Goal: Task Accomplishment & Management: Complete application form

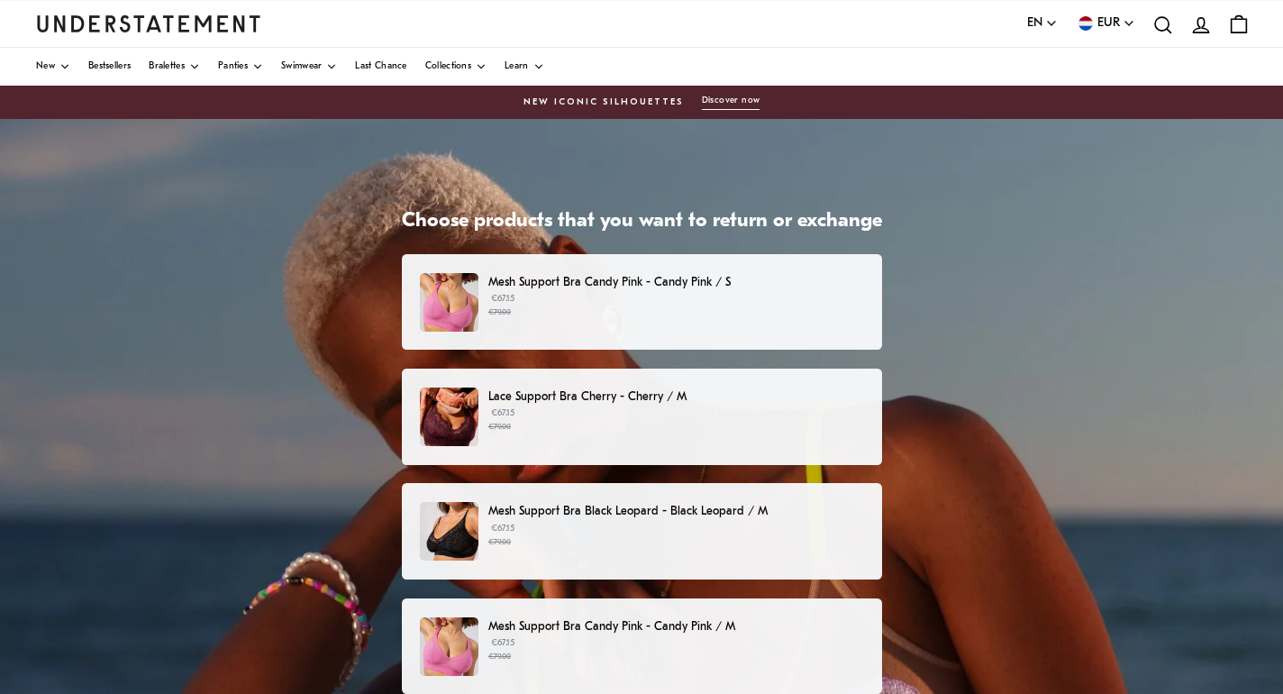
click at [662, 291] on p "Mesh Support Bra Candy Pink - Candy Pink / S" at bounding box center [675, 282] width 375 height 19
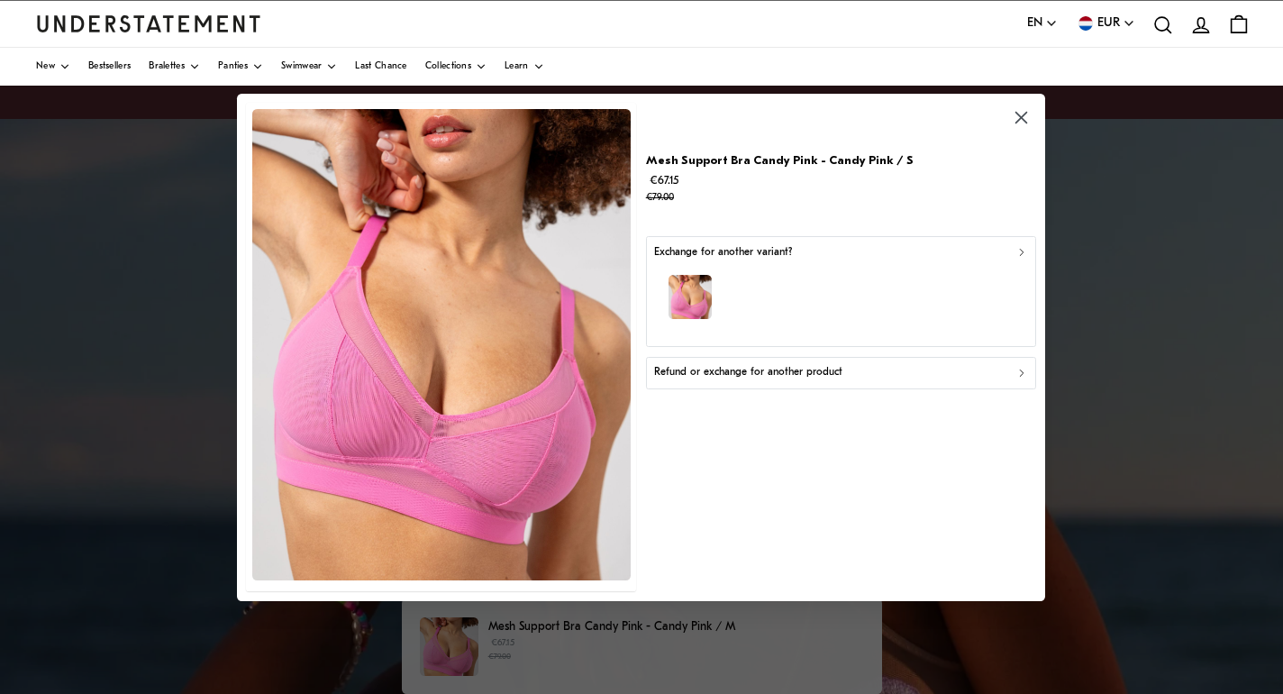
click at [867, 376] on div "Refund or exchange for another product" at bounding box center [841, 372] width 374 height 17
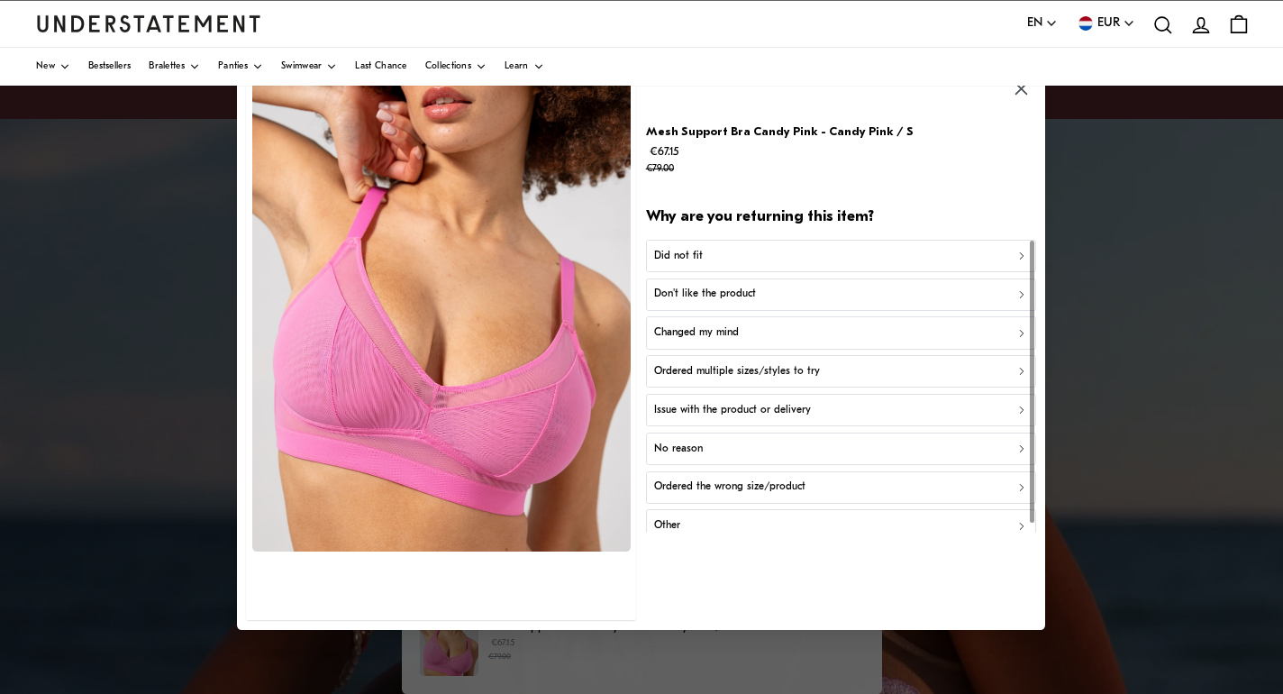
click at [749, 291] on p "Don't like the product" at bounding box center [705, 294] width 102 height 17
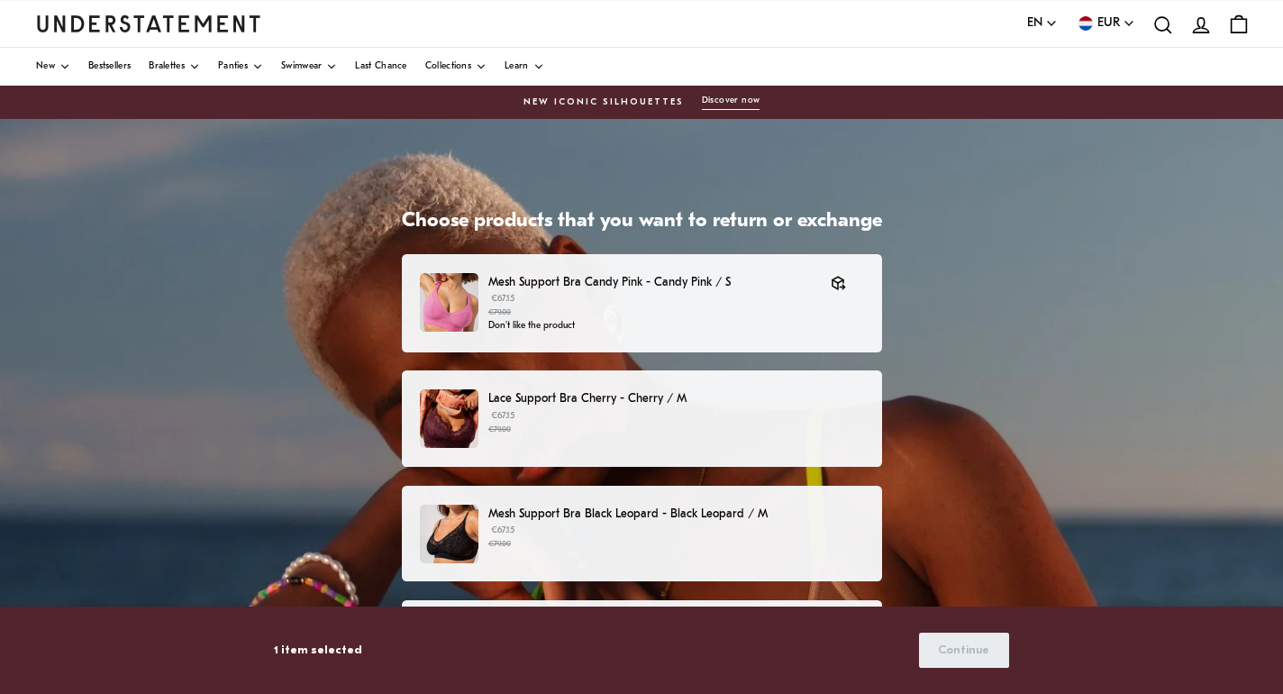
scroll to position [54, 0]
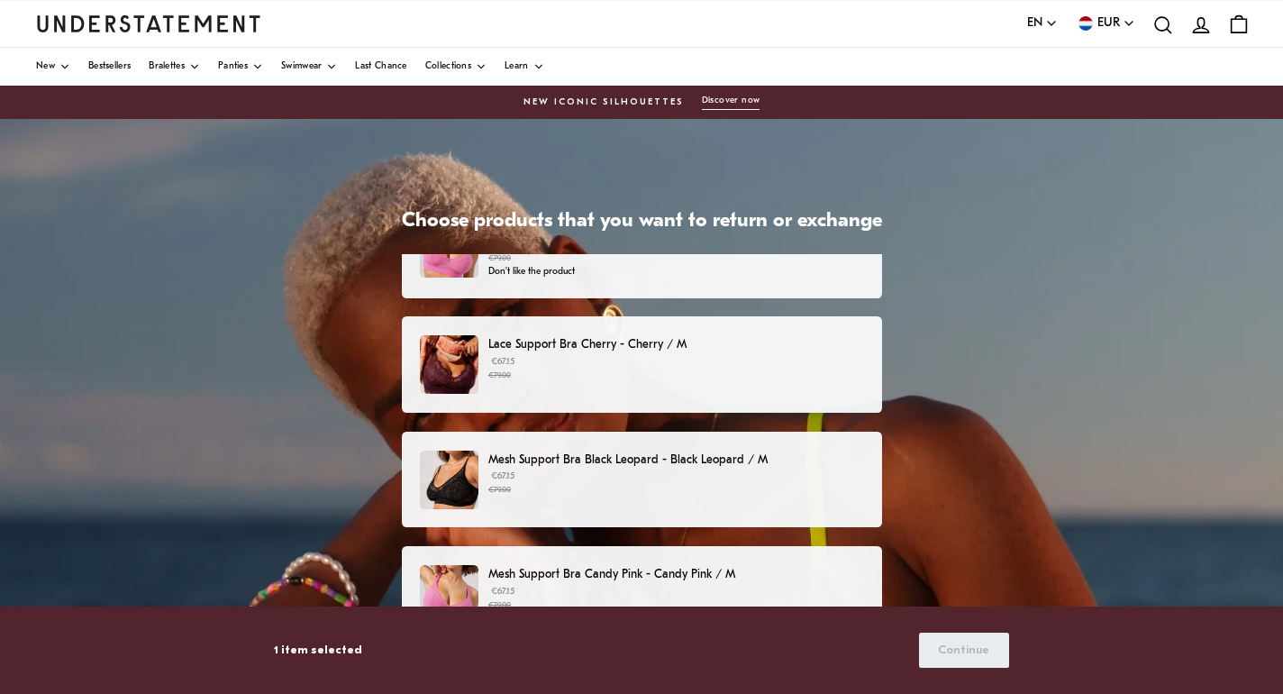
click at [710, 354] on p "Lace Support Bra Cherry - Cherry / M" at bounding box center [675, 344] width 375 height 19
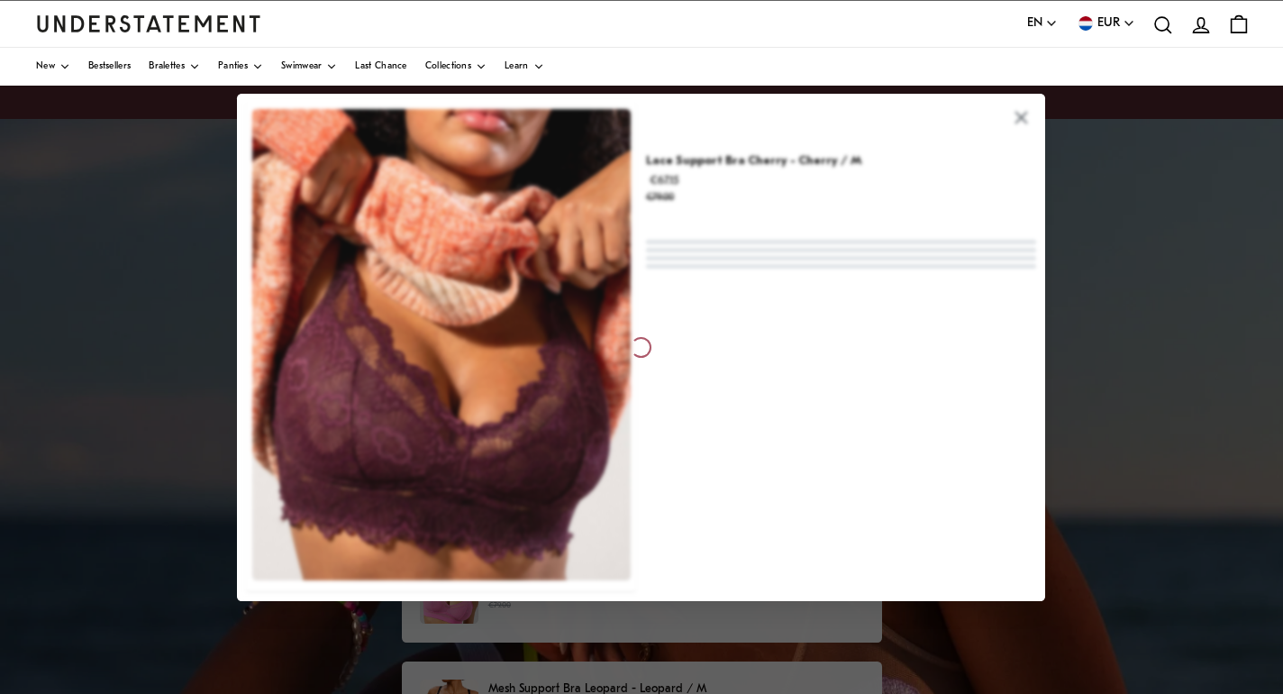
scroll to position [54, 0]
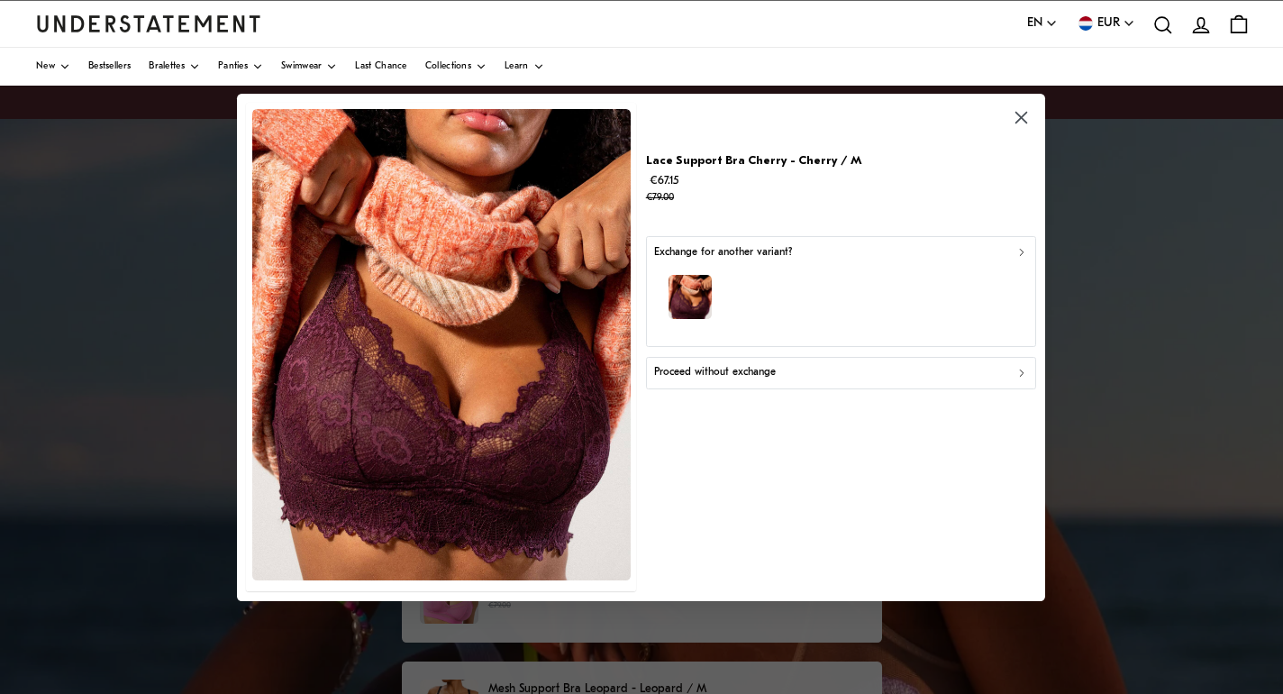
click at [1023, 114] on icon "button" at bounding box center [1022, 117] width 21 height 21
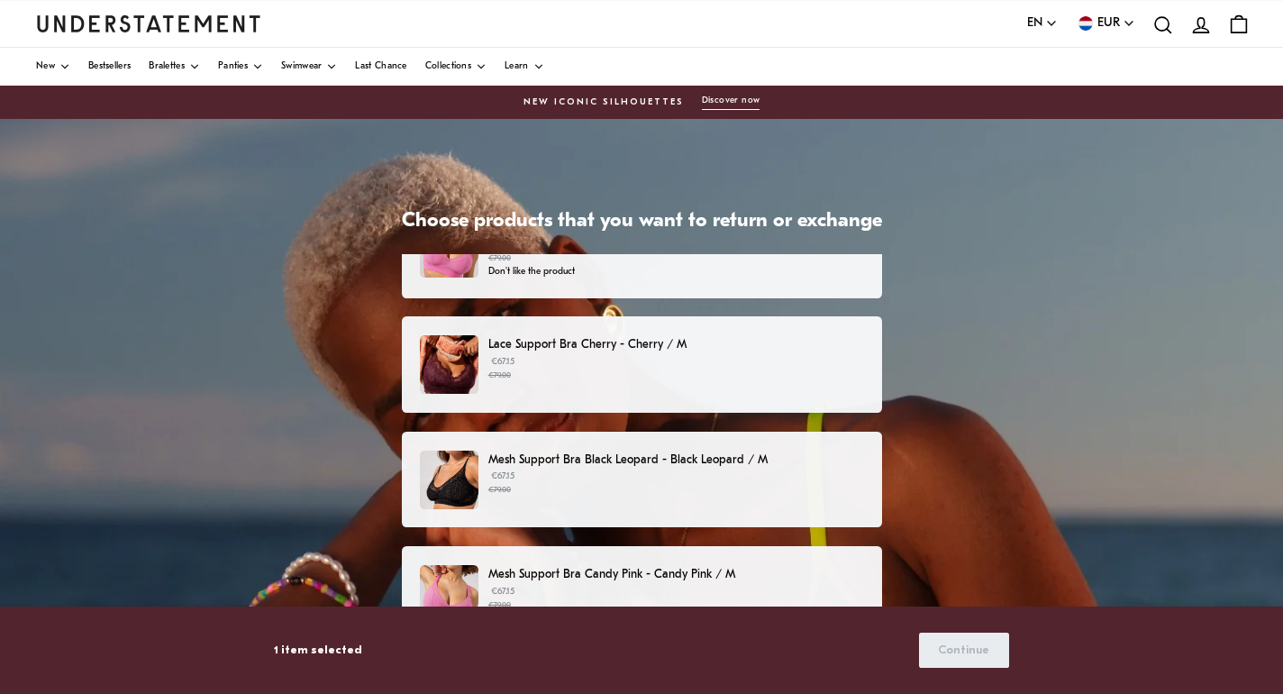
scroll to position [165, 0]
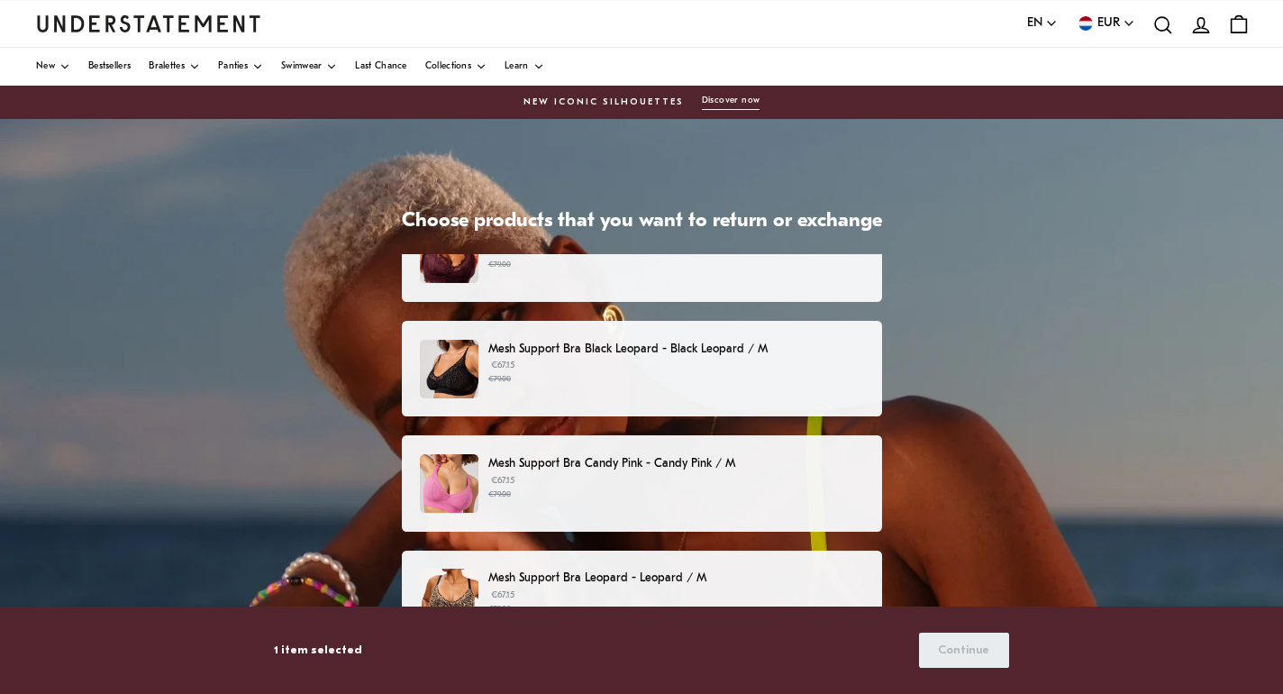
click at [727, 350] on p "Mesh Support Bra Black Leopard - Black Leopard / M" at bounding box center [675, 349] width 375 height 19
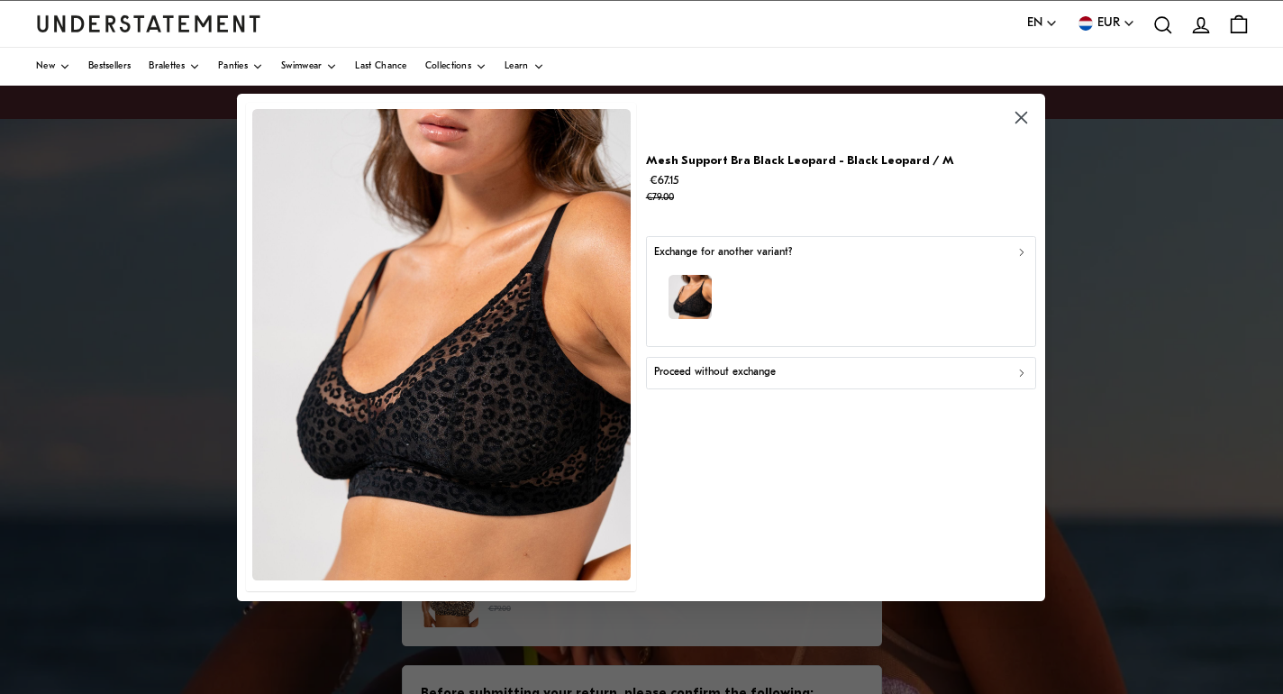
click at [772, 284] on div "button" at bounding box center [841, 299] width 374 height 78
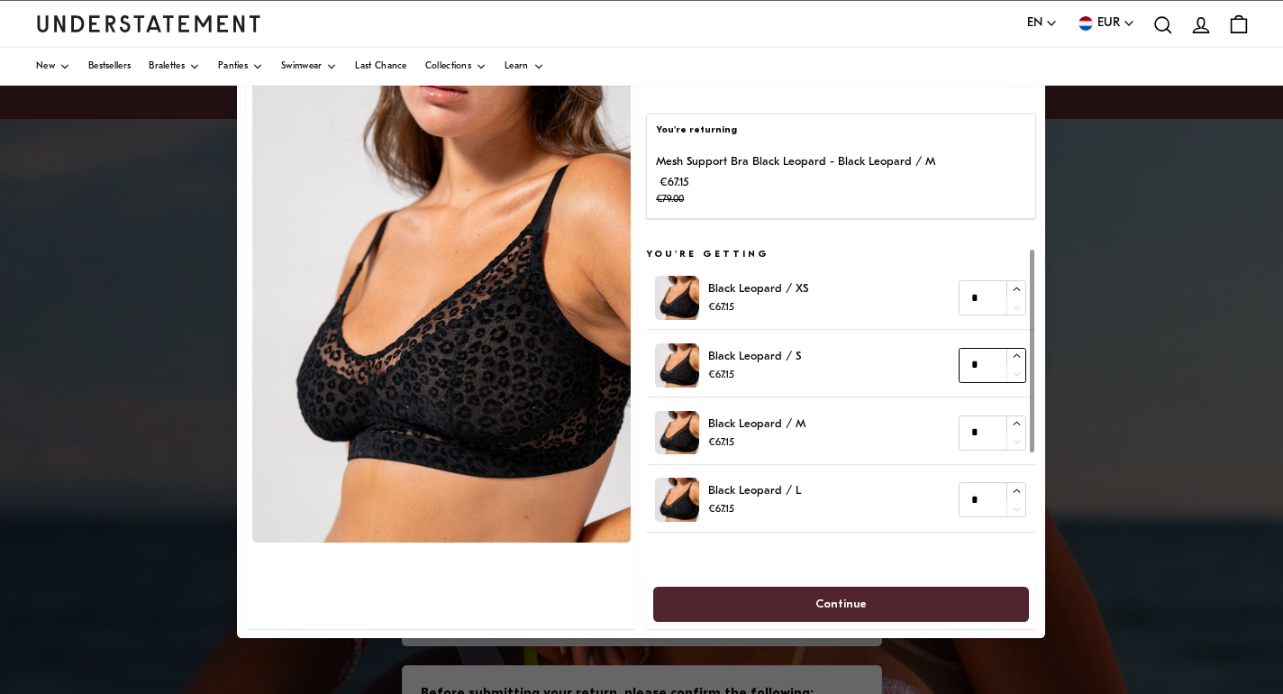
type input "*"
click at [1016, 357] on icon "button" at bounding box center [1017, 356] width 12 height 12
click at [847, 605] on span "Continue" at bounding box center [840, 603] width 51 height 33
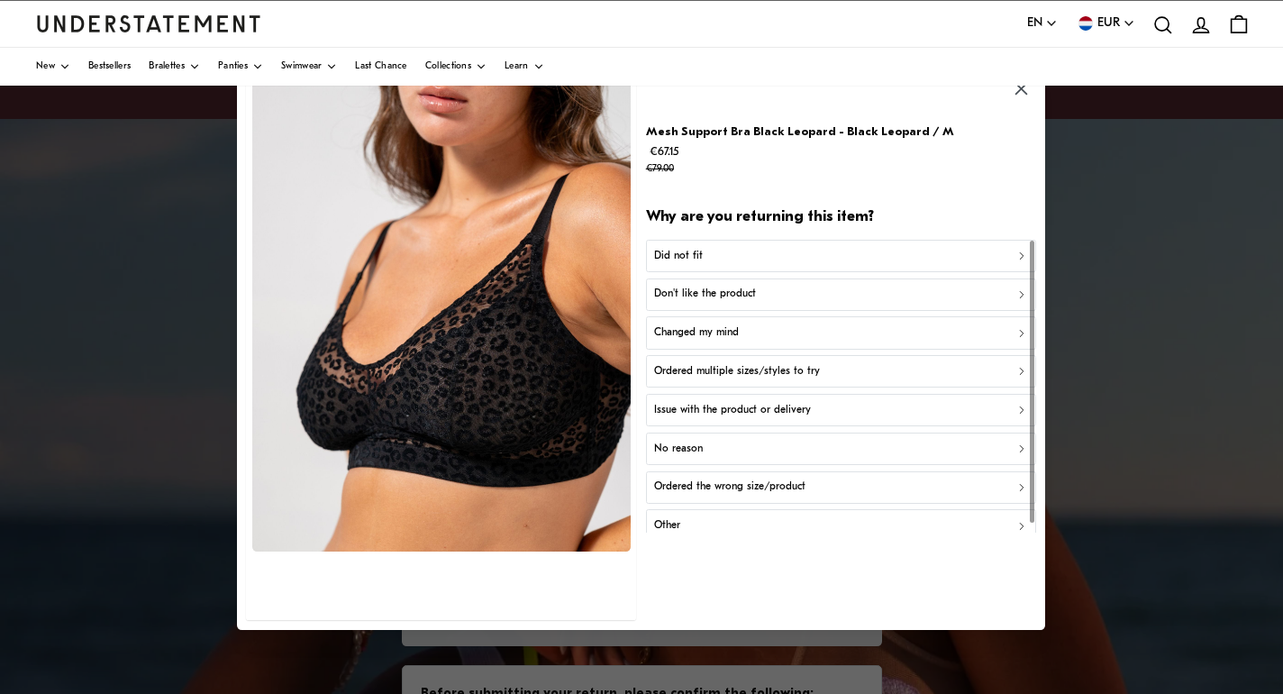
scroll to position [10, 0]
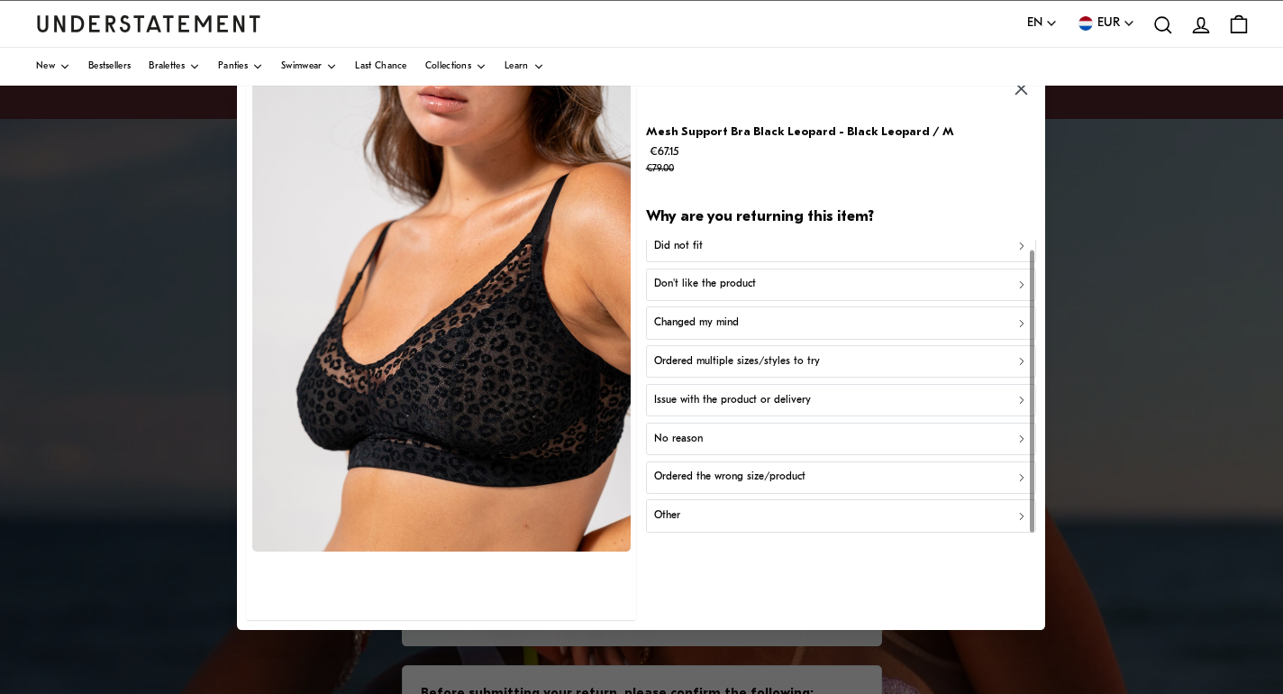
click at [713, 251] on div "Did not fit" at bounding box center [841, 245] width 374 height 17
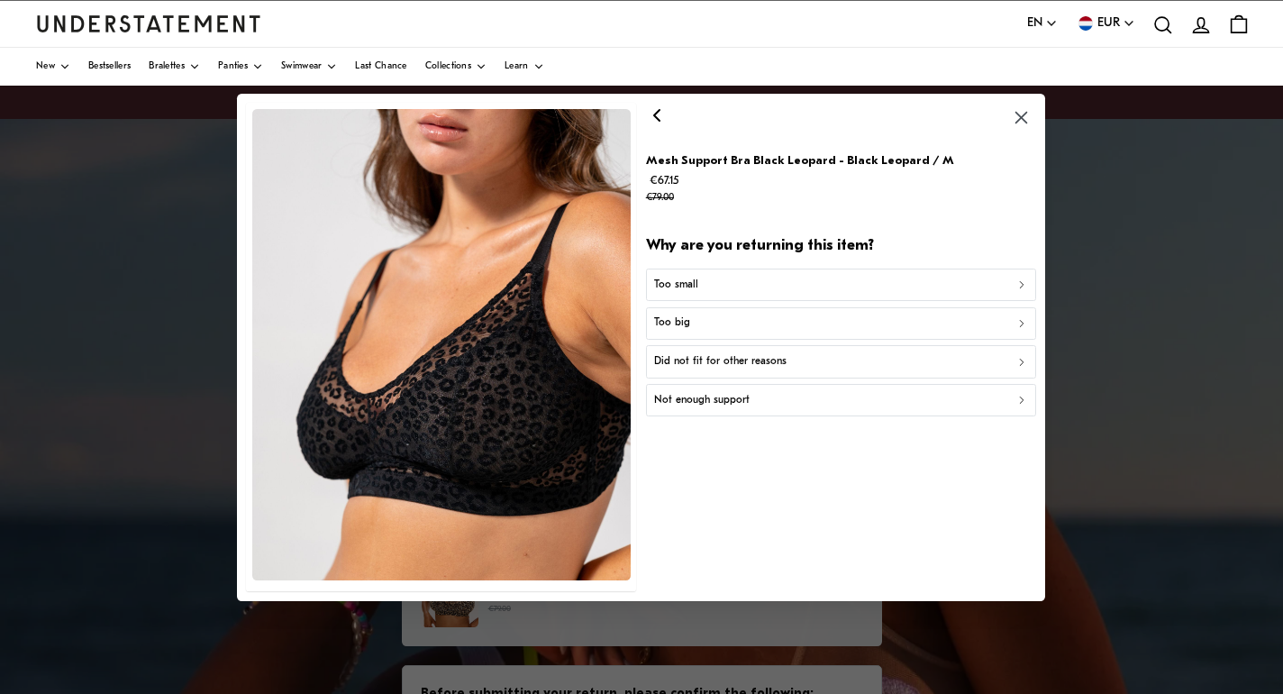
click at [766, 324] on div "Too big" at bounding box center [841, 322] width 374 height 17
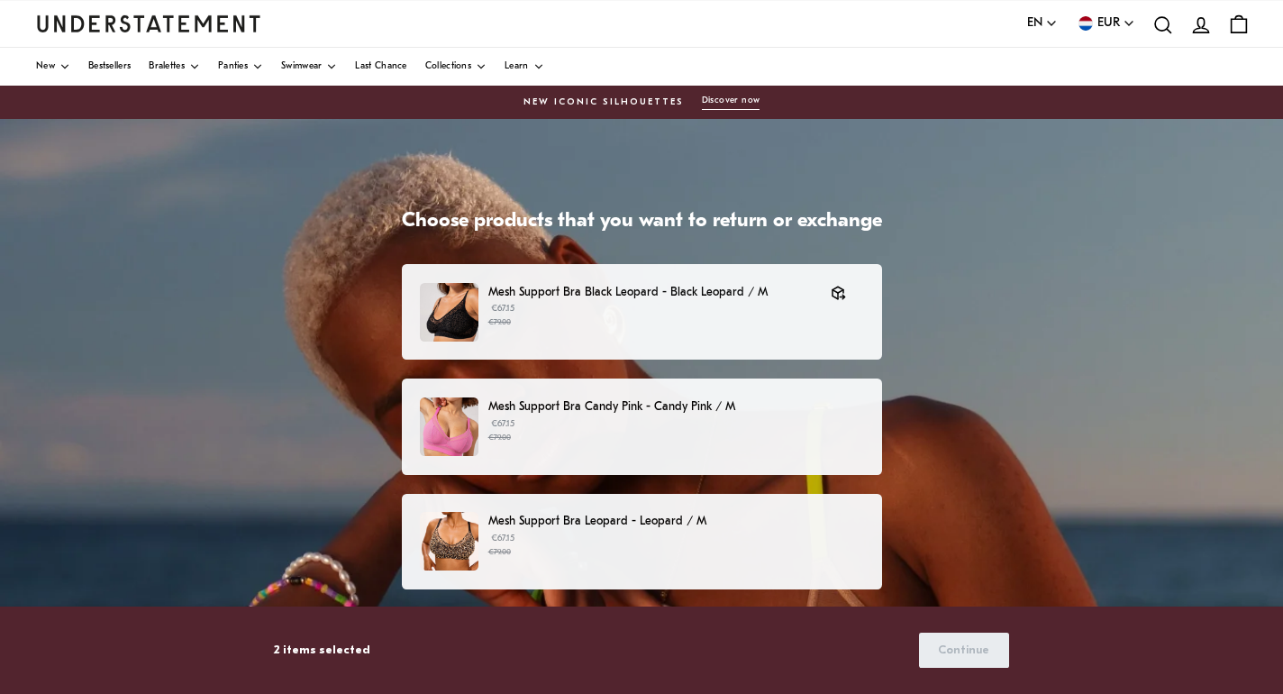
scroll to position [261, 0]
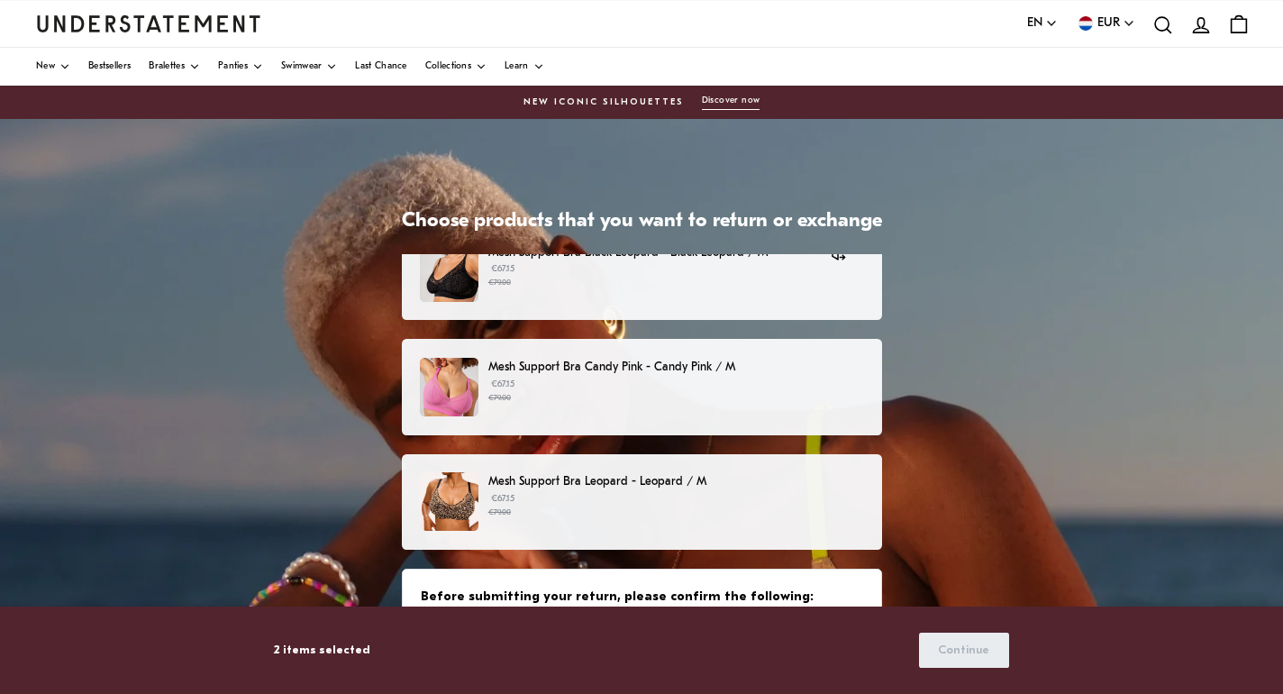
click at [839, 366] on p "Mesh Support Bra Candy Pink - Candy Pink / M" at bounding box center [675, 367] width 375 height 19
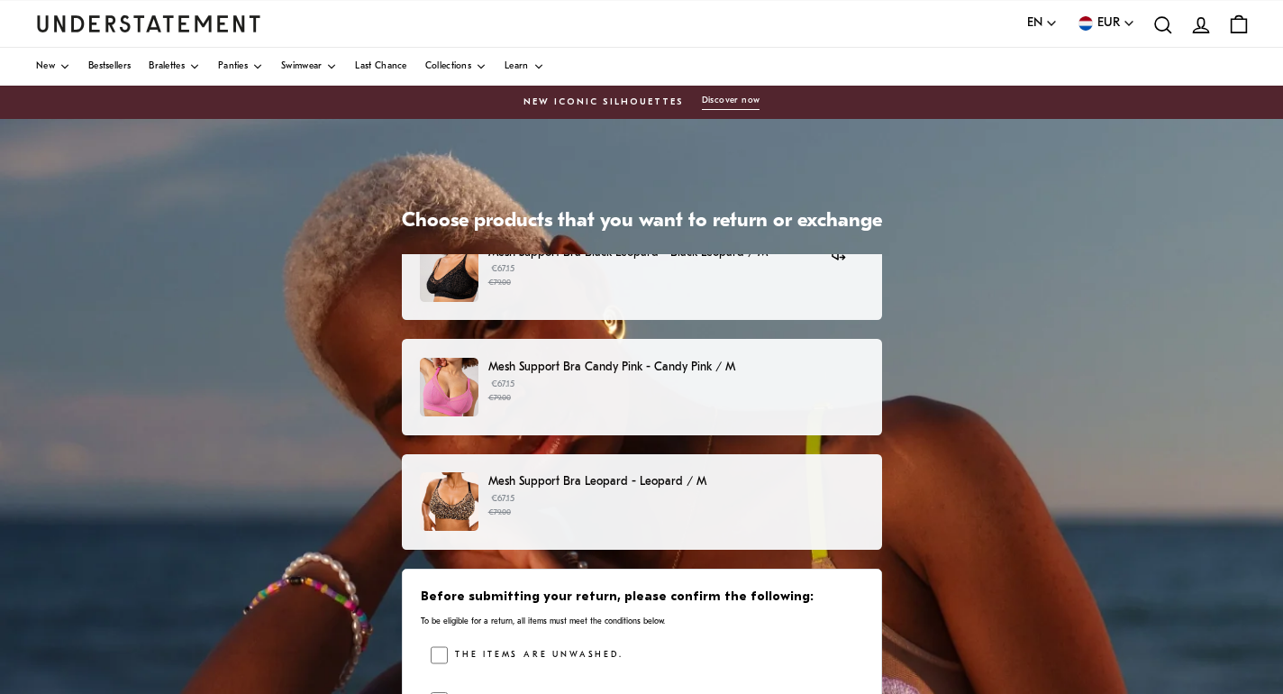
scroll to position [261, 0]
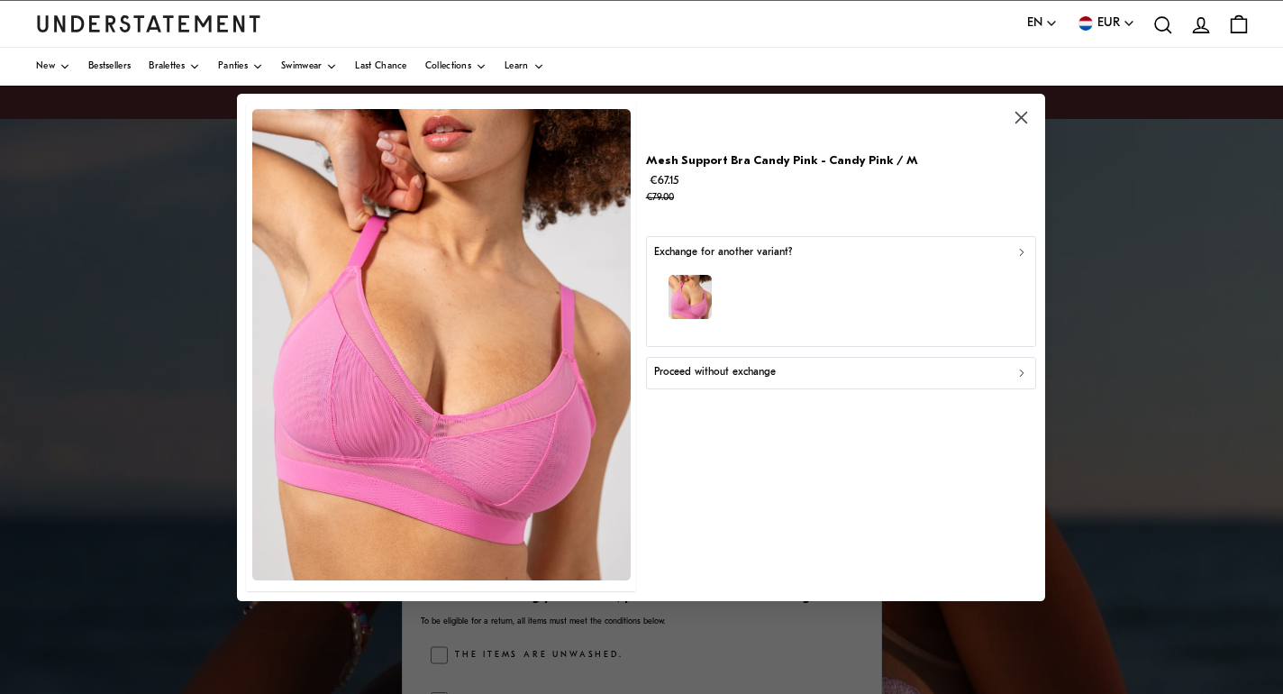
click at [797, 269] on div "button" at bounding box center [841, 299] width 374 height 78
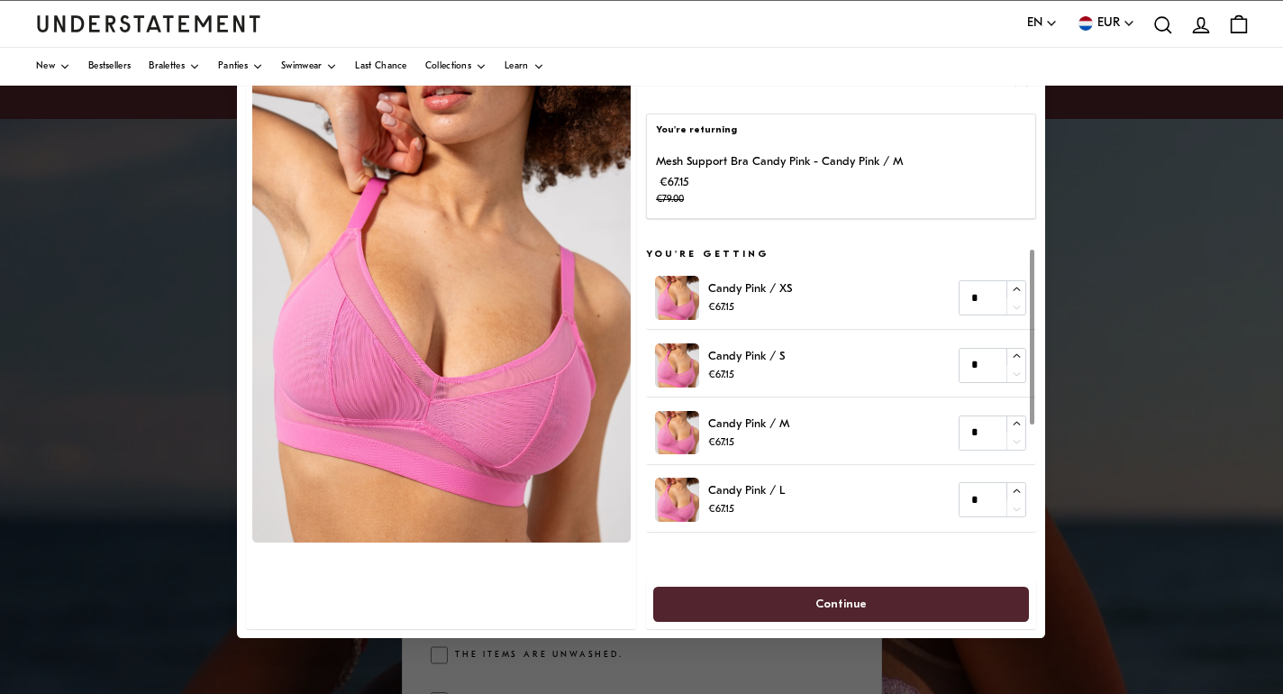
click at [1109, 298] on div at bounding box center [641, 347] width 1283 height 694
click at [139, 315] on div at bounding box center [641, 347] width 1283 height 694
click at [141, 316] on div at bounding box center [641, 347] width 1283 height 694
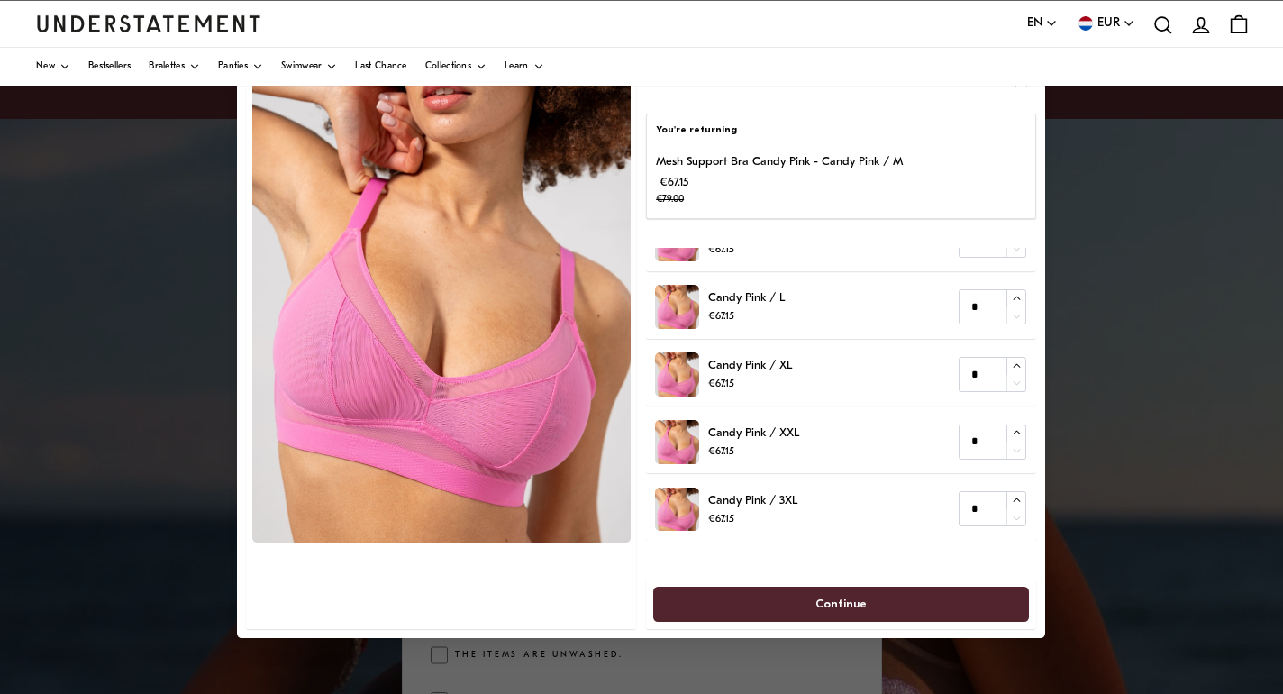
drag, startPoint x: 1137, startPoint y: 210, endPoint x: 1123, endPoint y: -50, distance: 259.9
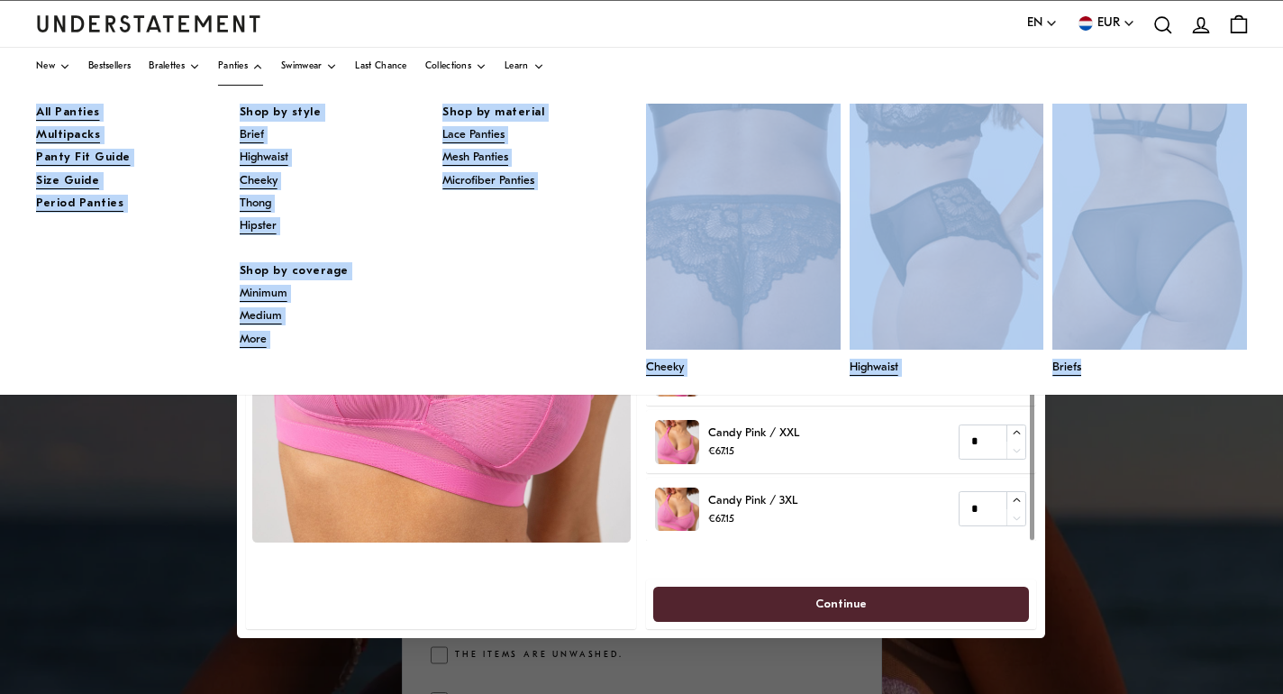
click at [162, 204] on div "All Panties Multipacks Panty Fit Guide Size Guide Period Panties" at bounding box center [133, 158] width 195 height 109
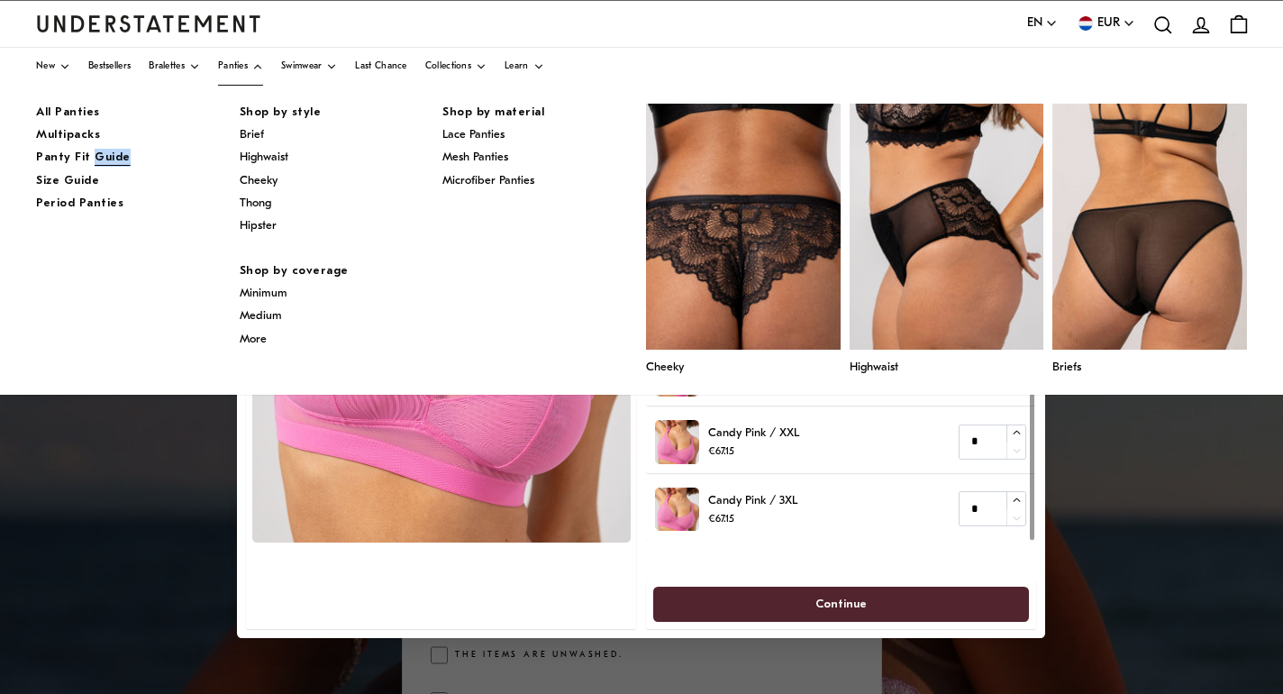
click at [162, 204] on div "All Panties Multipacks Panty Fit Guide Size Guide Period Panties" at bounding box center [133, 158] width 195 height 109
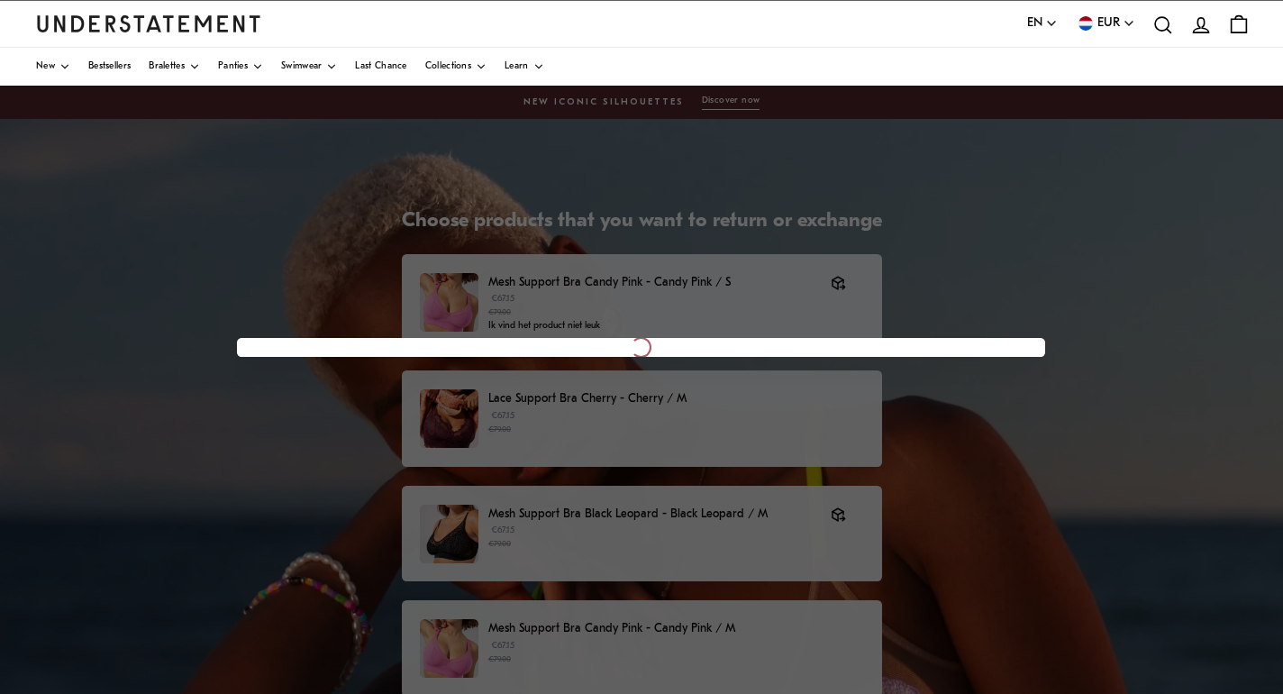
scroll to position [261, 0]
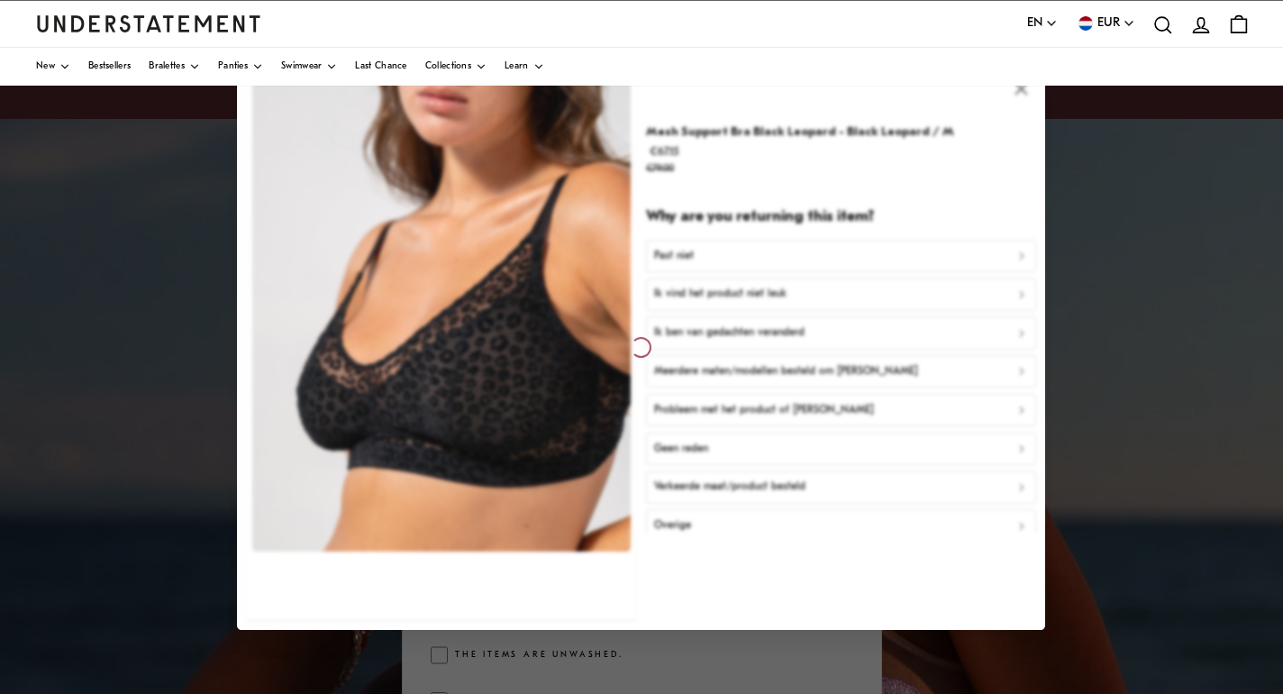
scroll to position [261, 0]
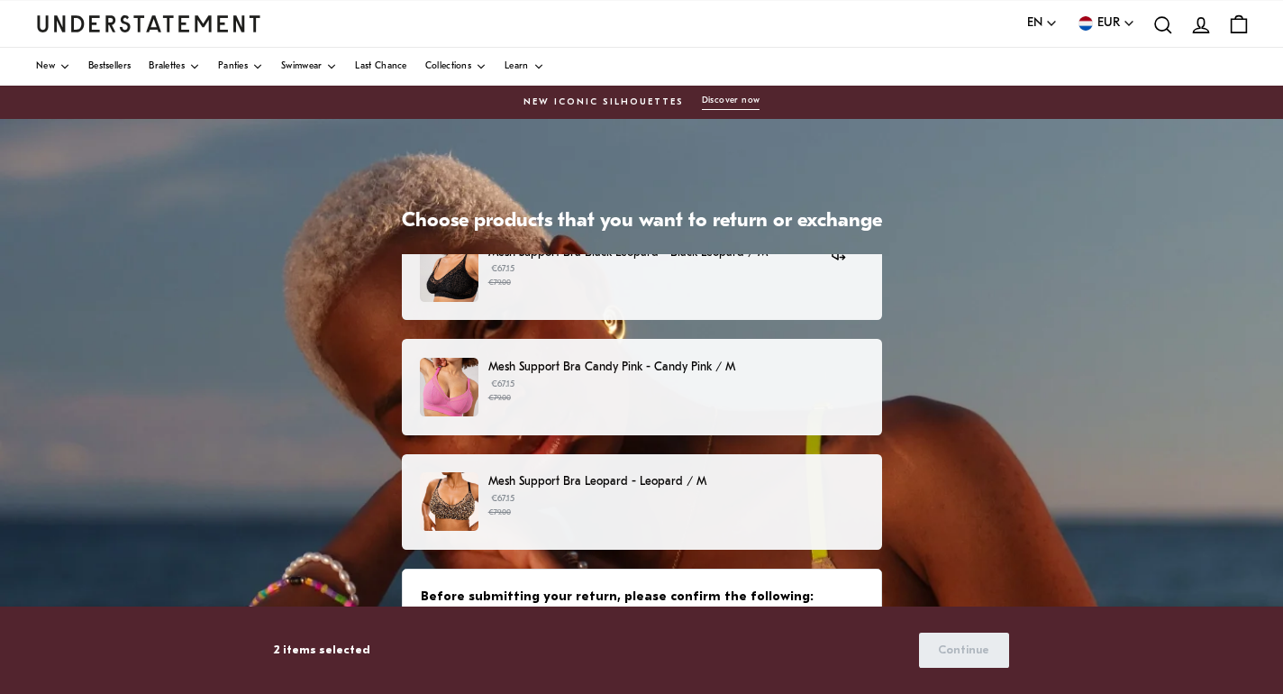
scroll to position [261, 0]
click at [649, 391] on p "€67.15 €79.00" at bounding box center [675, 391] width 375 height 27
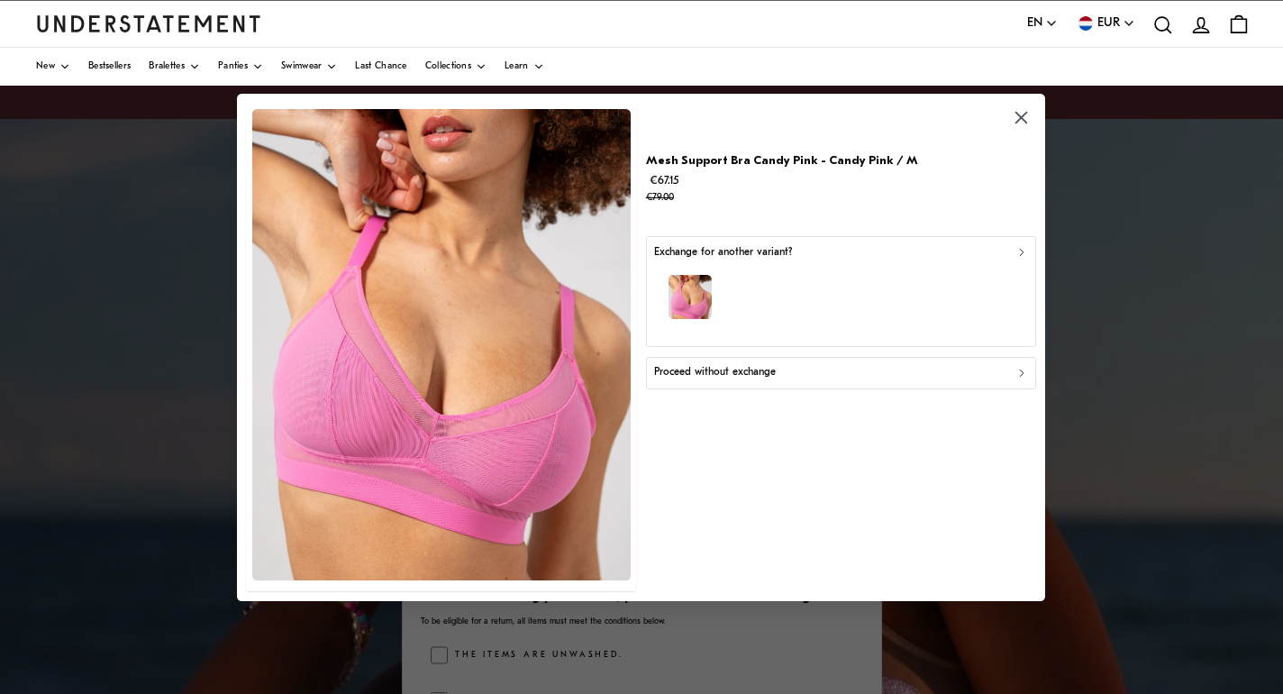
click at [1023, 116] on icon "button" at bounding box center [1021, 118] width 12 height 12
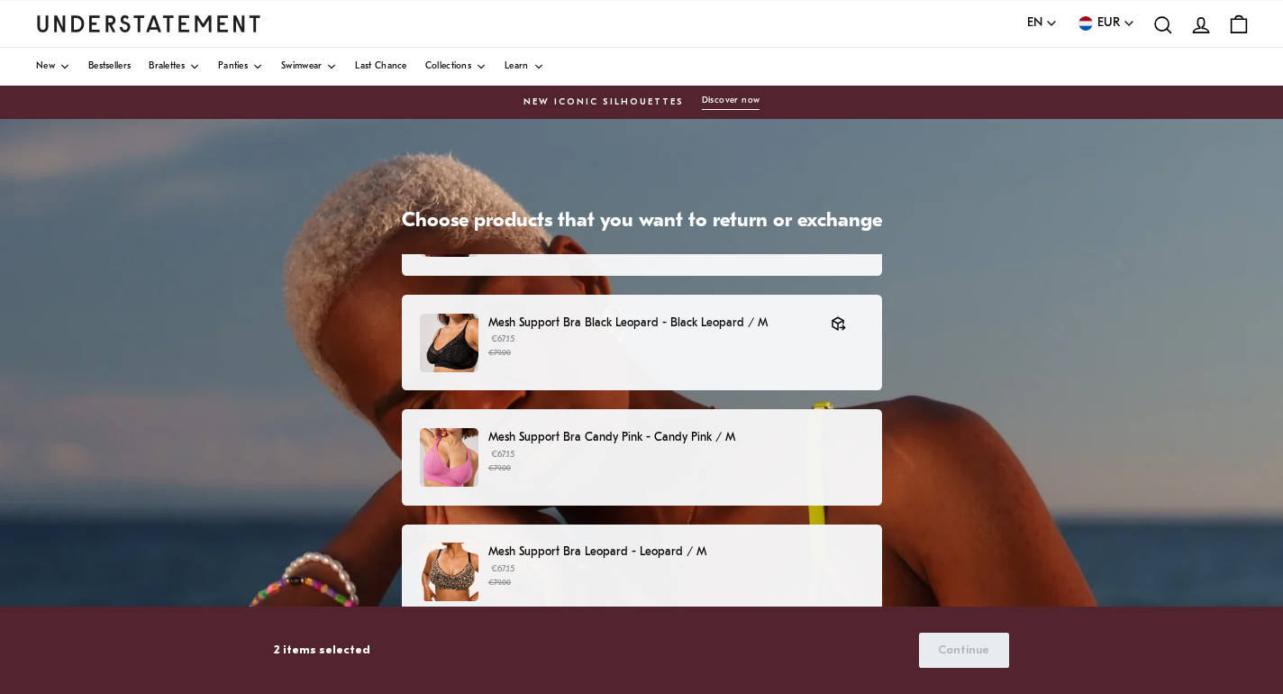
scroll to position [216, 0]
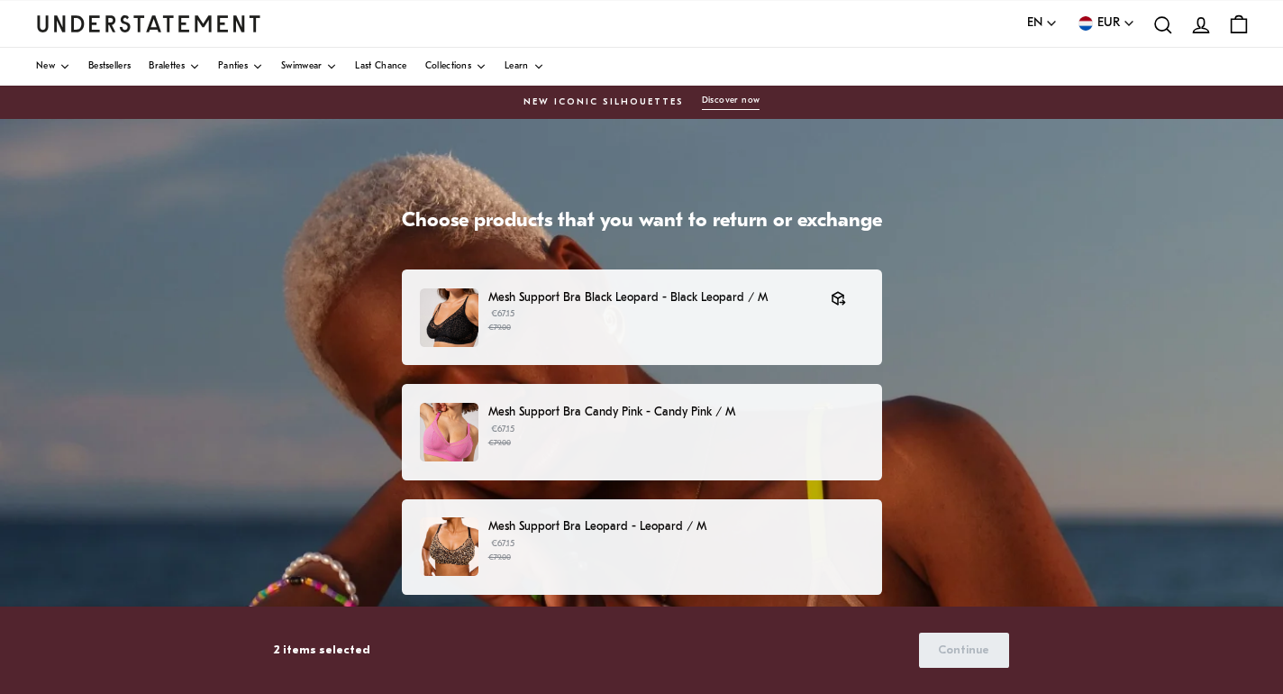
click at [596, 444] on small "€79.00" at bounding box center [675, 443] width 375 height 13
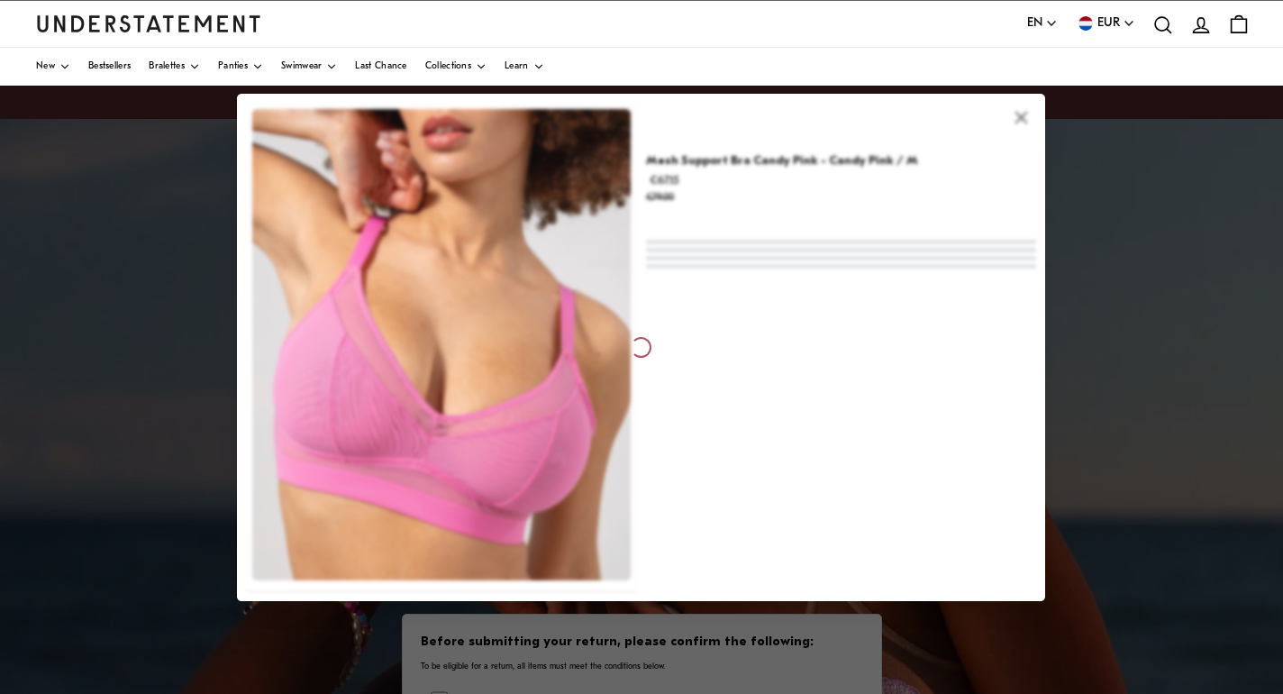
scroll to position [216, 0]
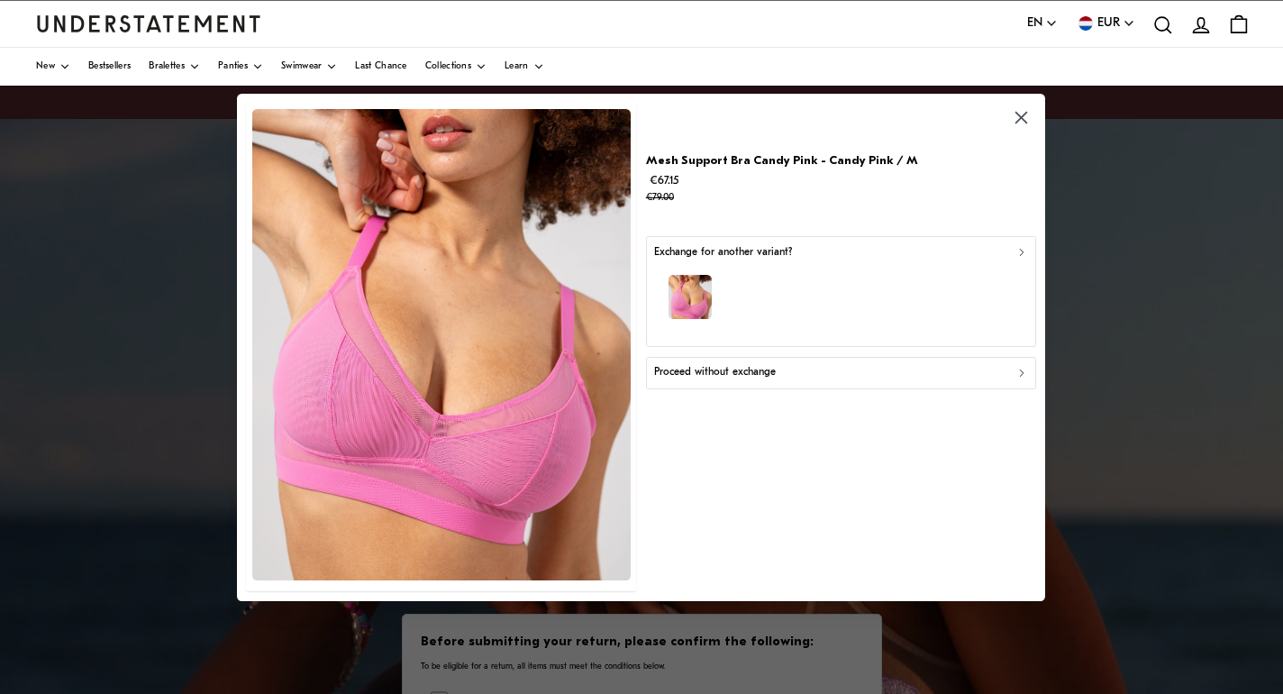
click at [709, 379] on p "Proceed without exchange" at bounding box center [715, 372] width 122 height 17
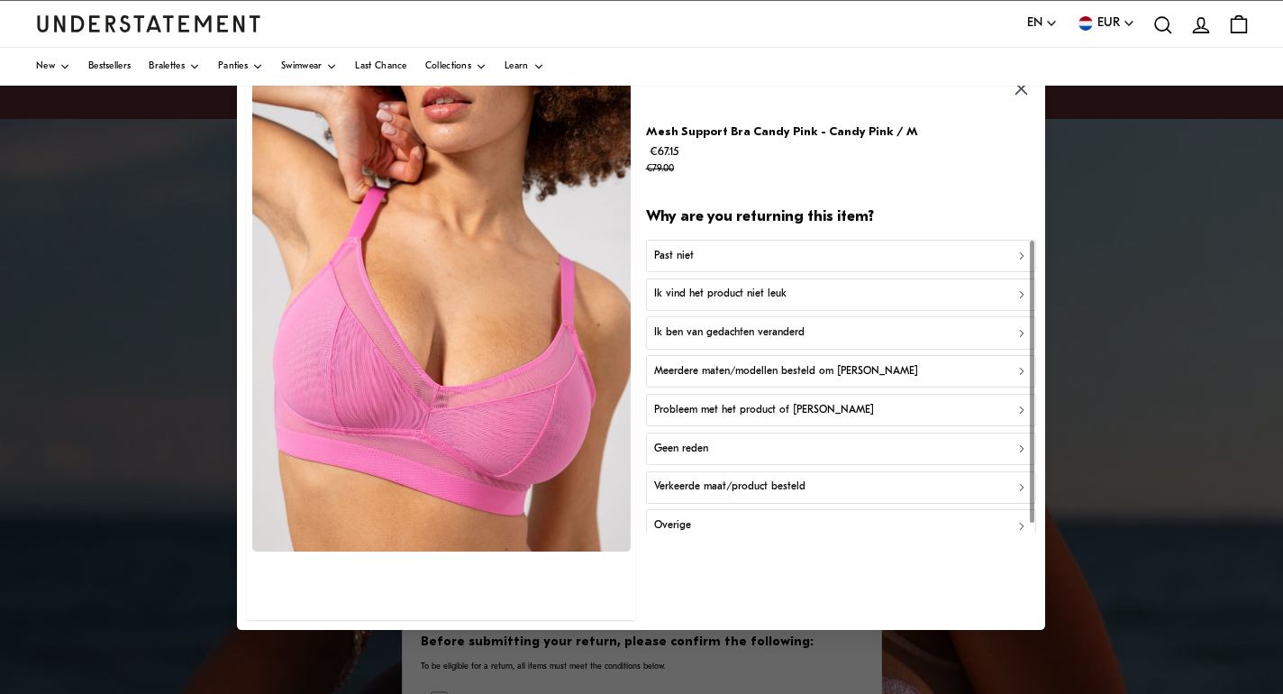
click at [697, 302] on p "Ik vind het product niet leuk" at bounding box center [720, 294] width 132 height 17
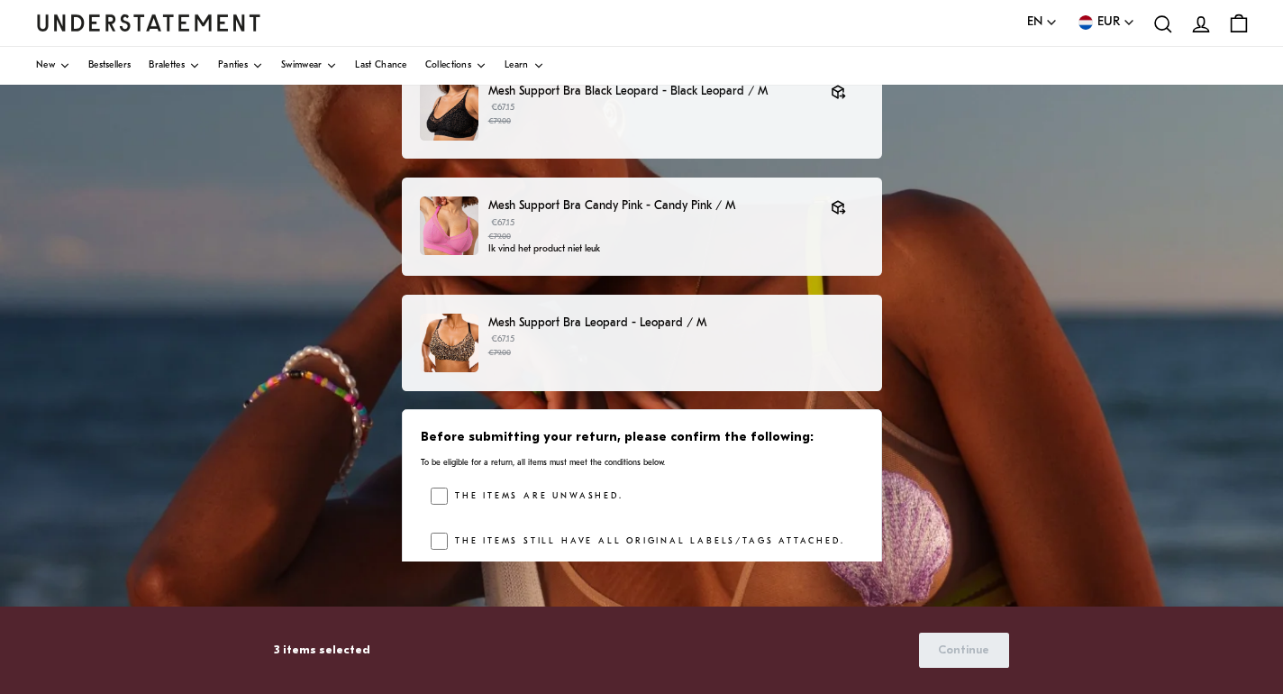
scroll to position [226, 0]
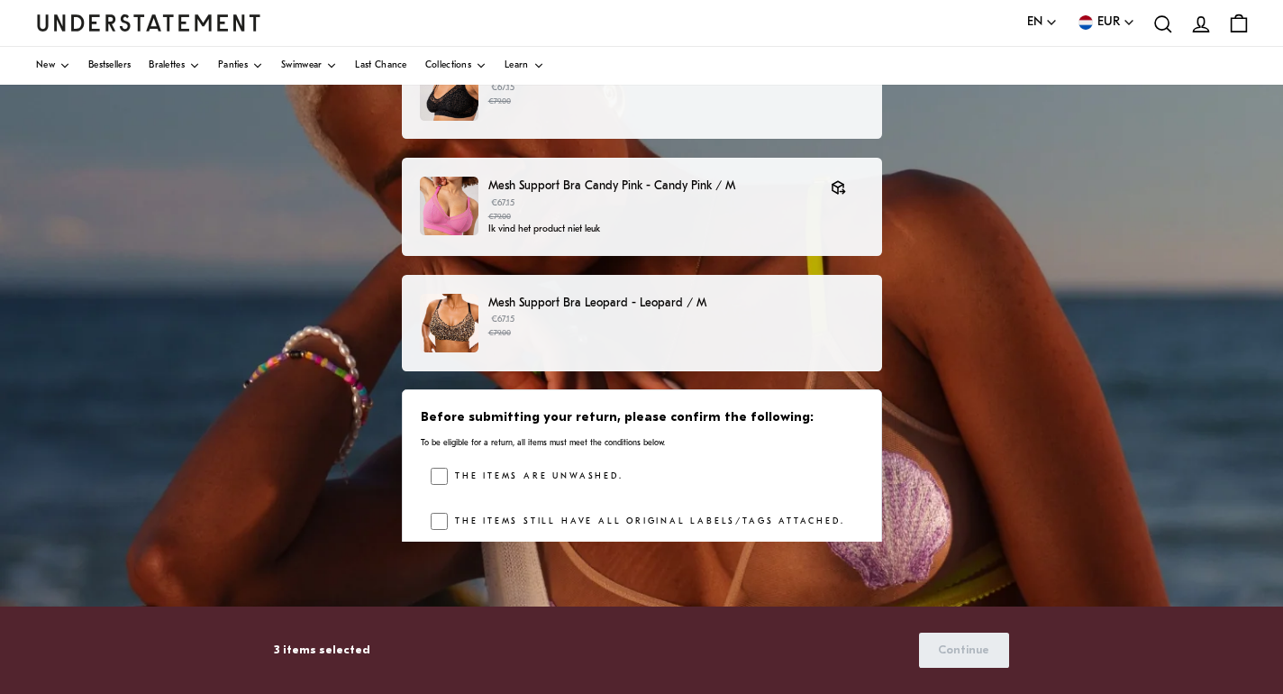
click at [617, 323] on p "€67.15 €79.00" at bounding box center [675, 326] width 375 height 27
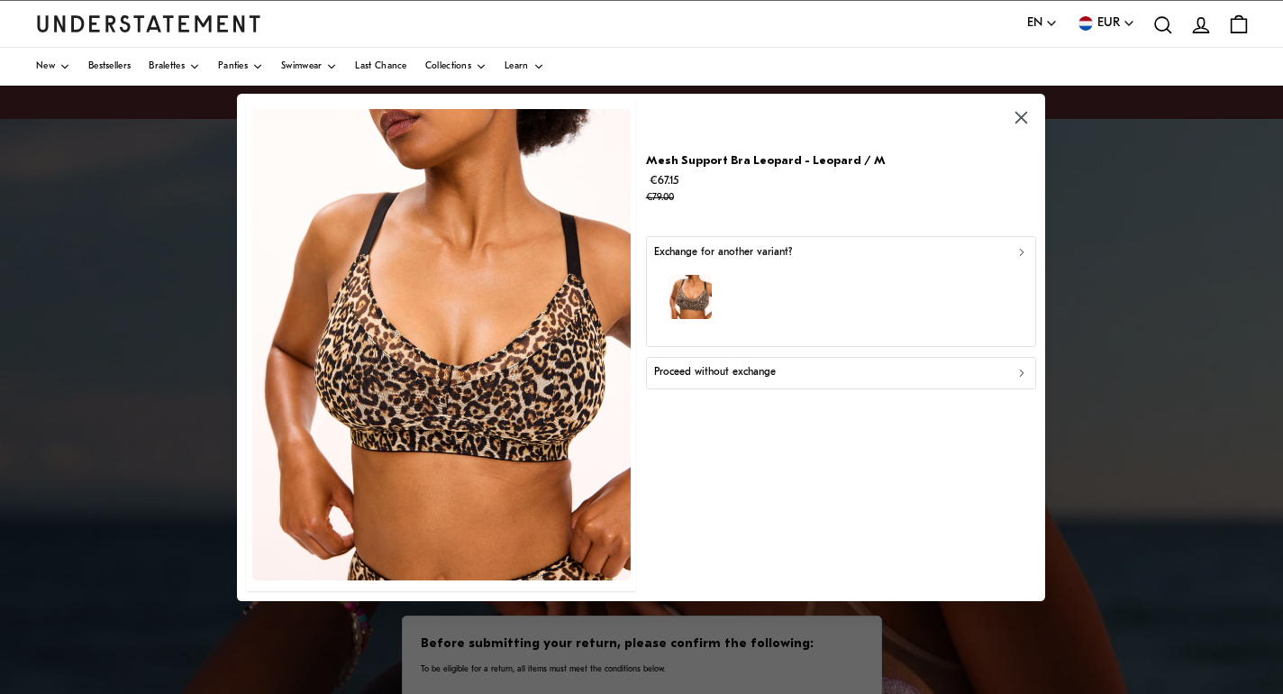
click at [765, 276] on div "button" at bounding box center [841, 299] width 374 height 78
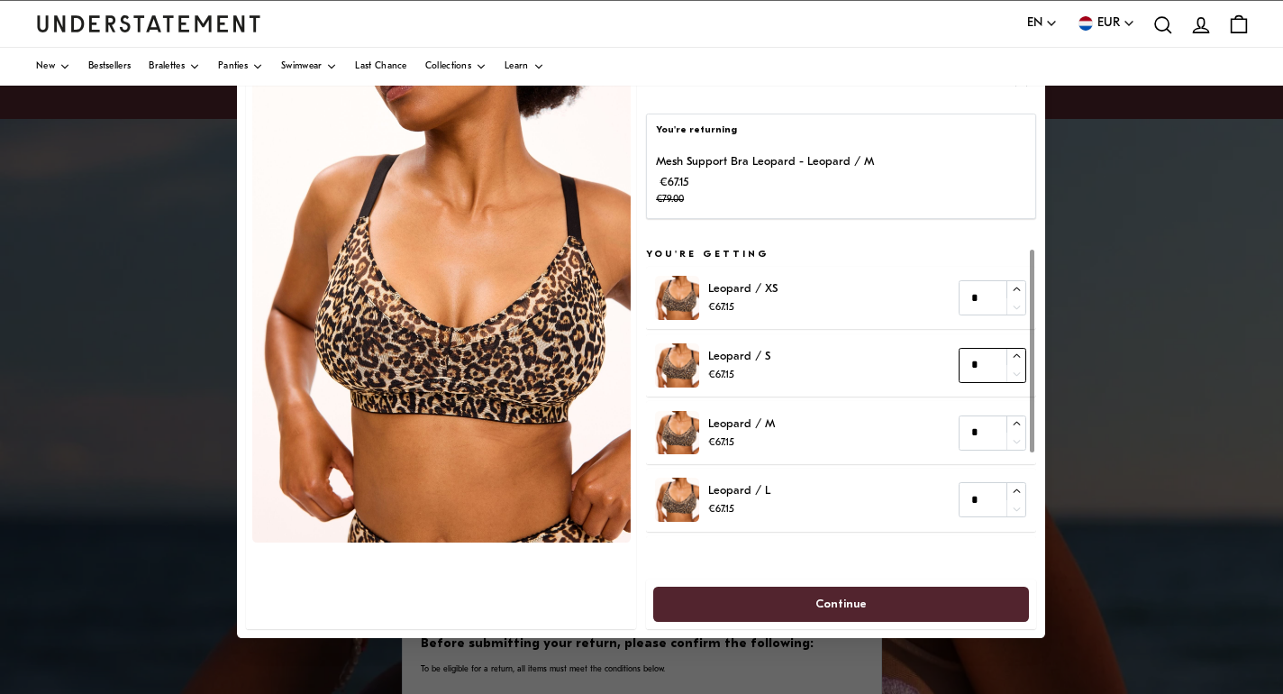
click at [1018, 355] on icon "button" at bounding box center [1017, 356] width 7 height 4
type input "*"
click at [864, 596] on span "Continue" at bounding box center [840, 603] width 51 height 33
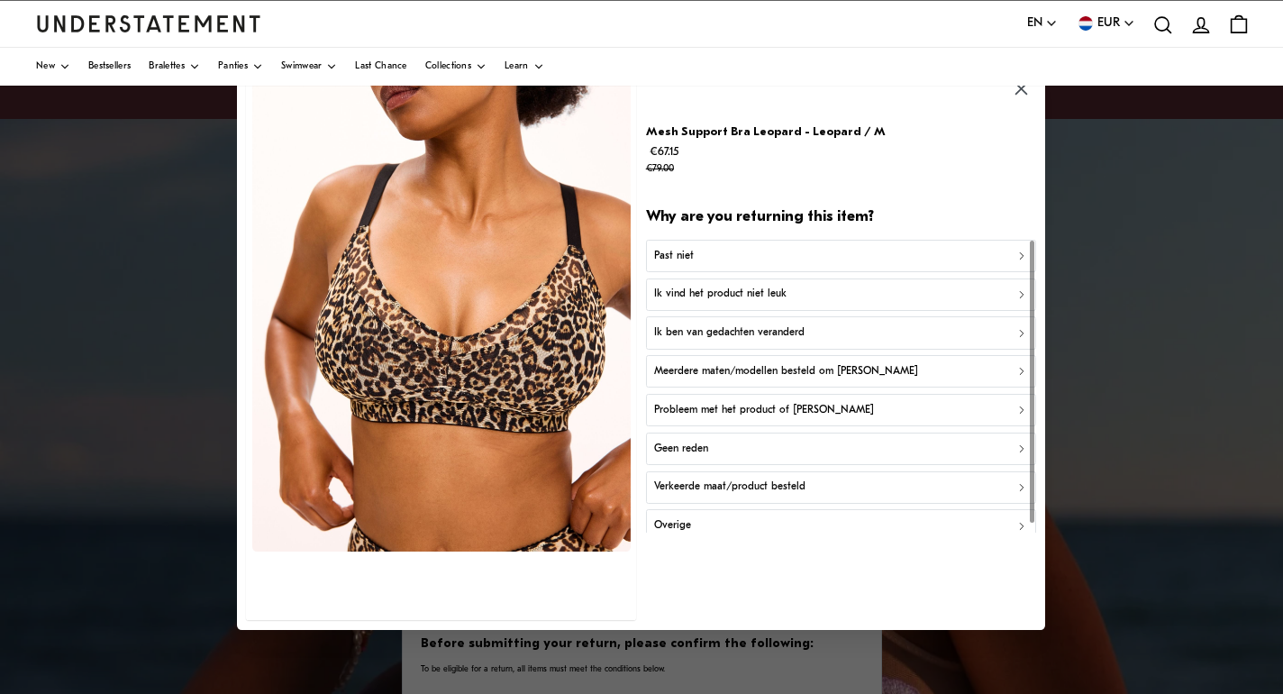
click at [717, 259] on div "Past niet" at bounding box center [841, 255] width 374 height 17
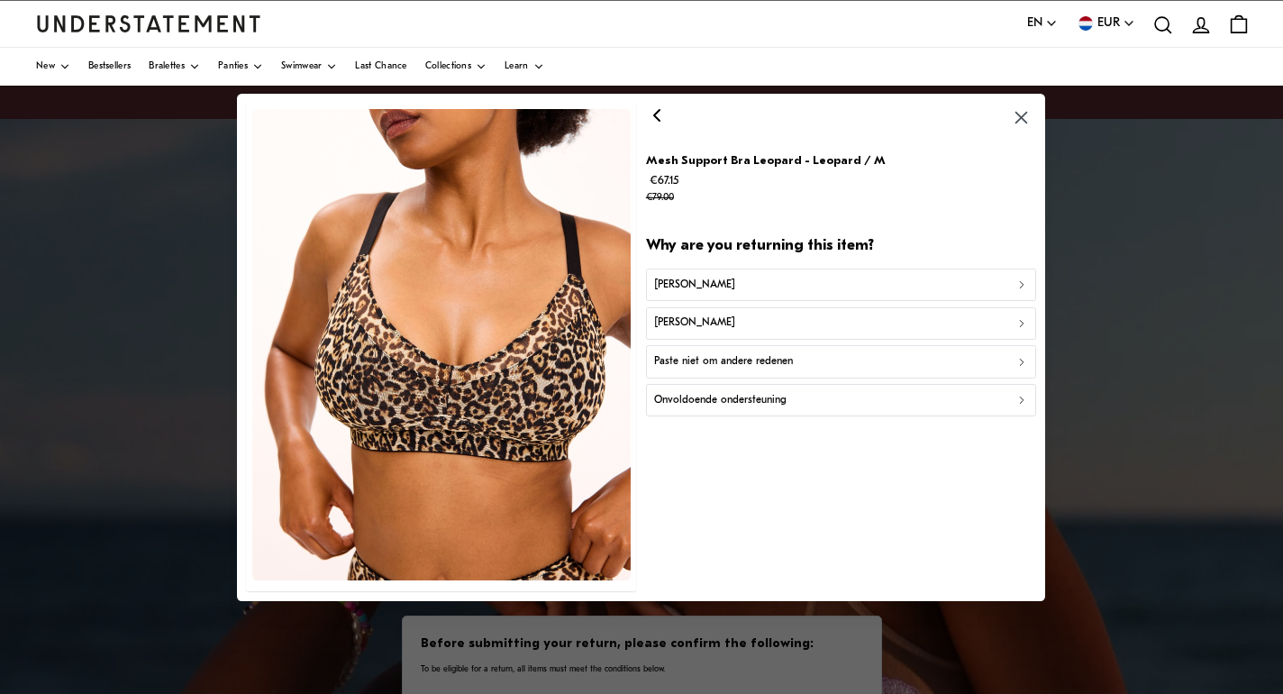
click at [709, 328] on div "[PERSON_NAME]" at bounding box center [841, 322] width 374 height 17
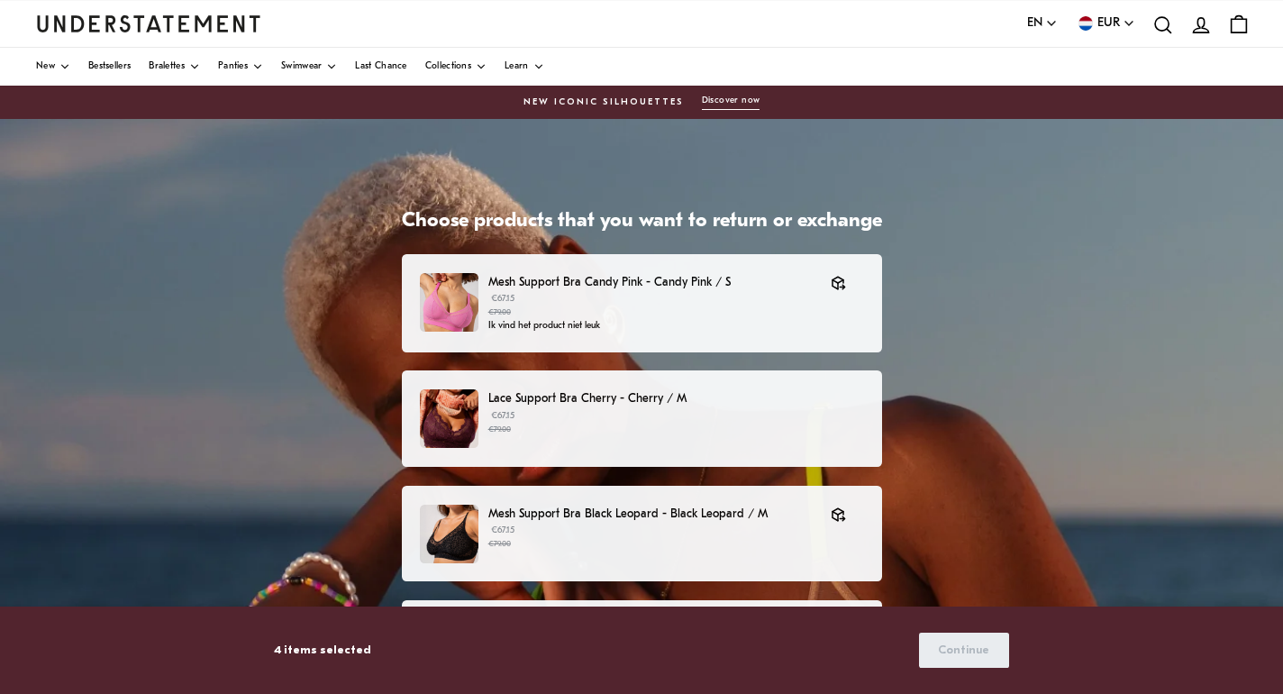
click at [669, 421] on p "€67.15 €79.00" at bounding box center [675, 422] width 375 height 27
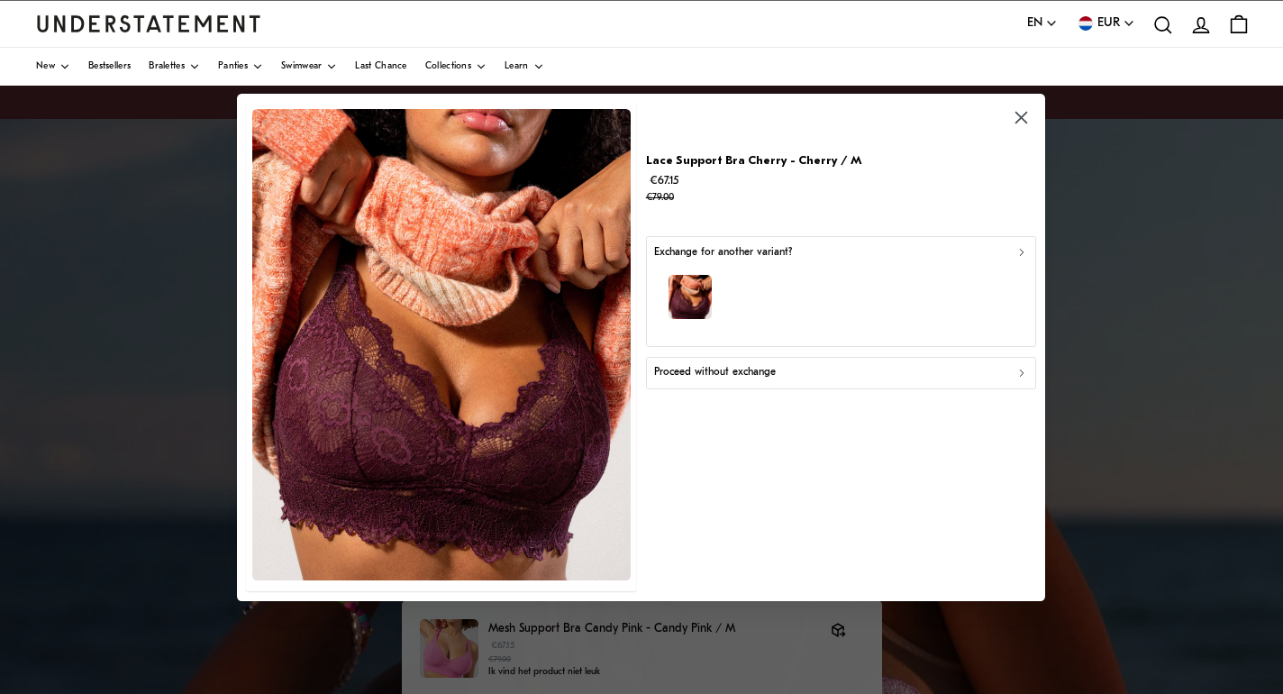
click at [786, 268] on div "button" at bounding box center [841, 299] width 374 height 78
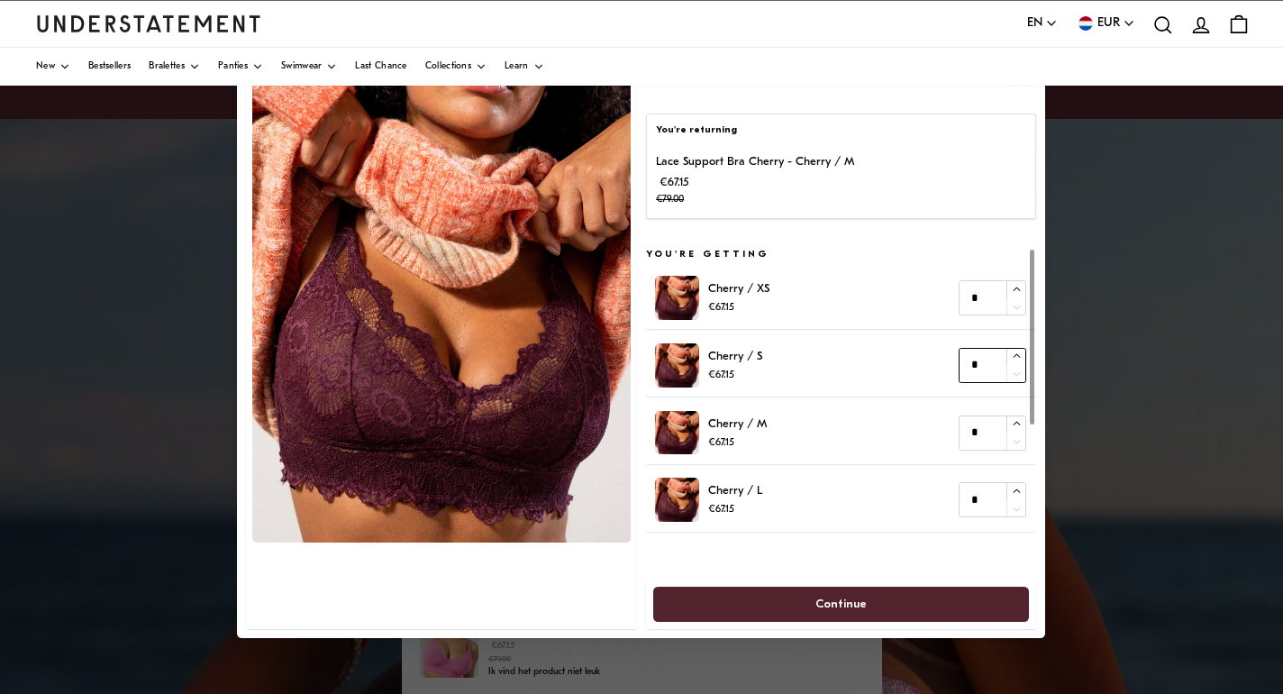
click at [1011, 356] on button "button" at bounding box center [1016, 357] width 20 height 17
type input "*"
click at [846, 605] on span "Continue" at bounding box center [840, 603] width 51 height 33
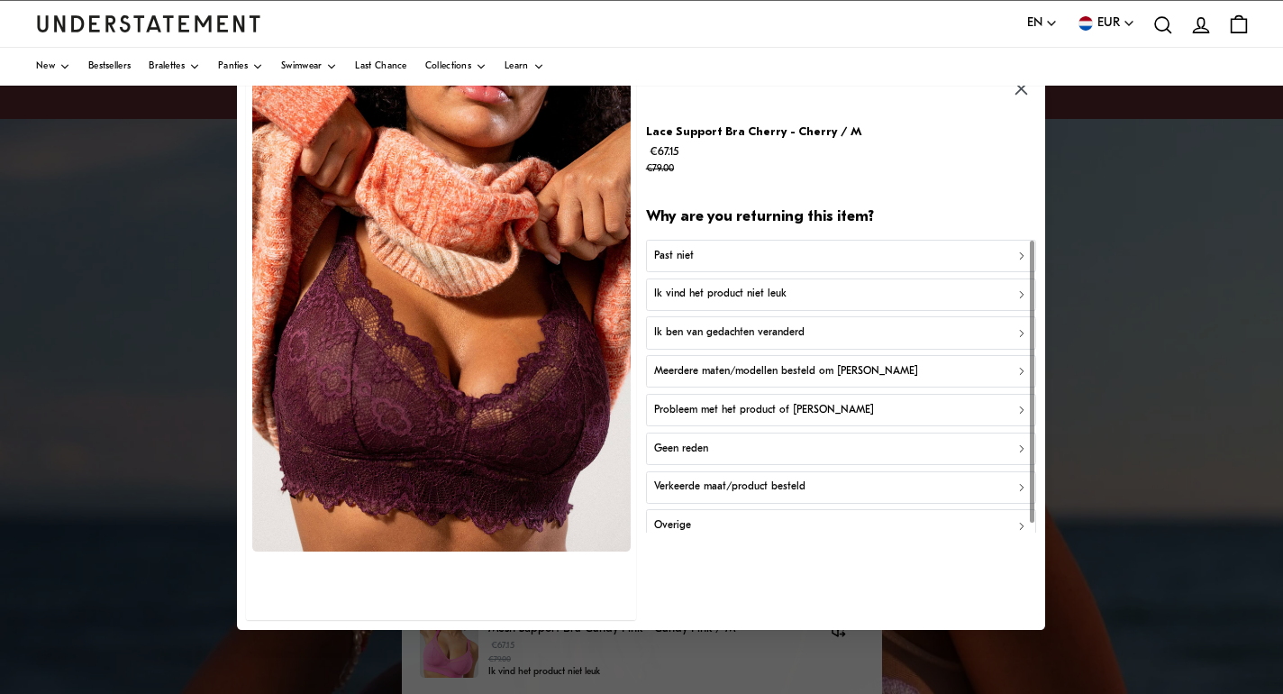
click at [735, 266] on button "Past niet" at bounding box center [841, 255] width 390 height 32
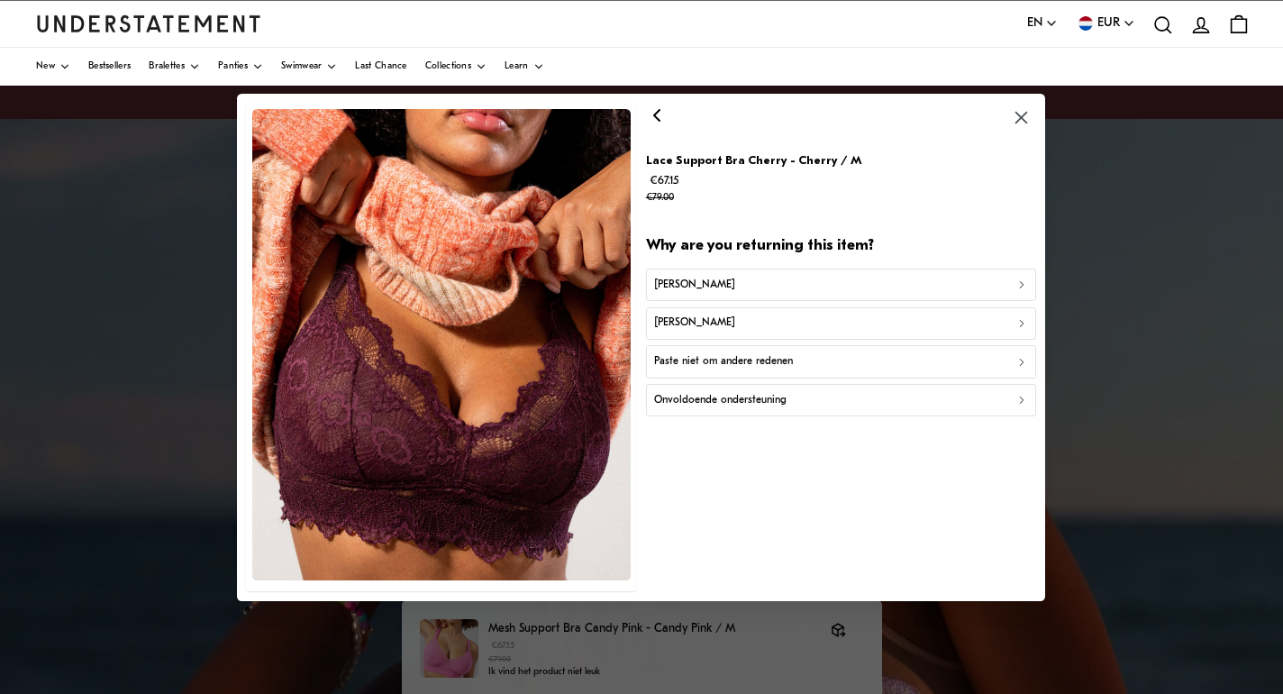
click at [723, 329] on div "[PERSON_NAME]" at bounding box center [841, 322] width 374 height 17
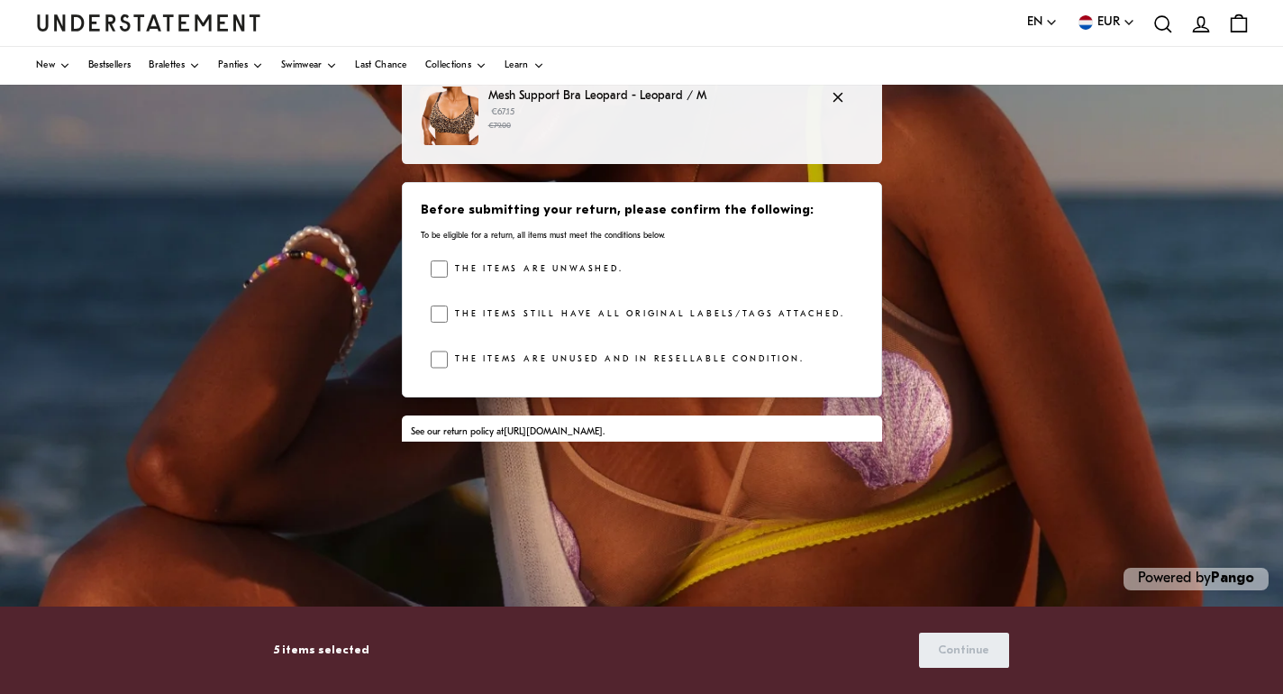
scroll to position [331, 0]
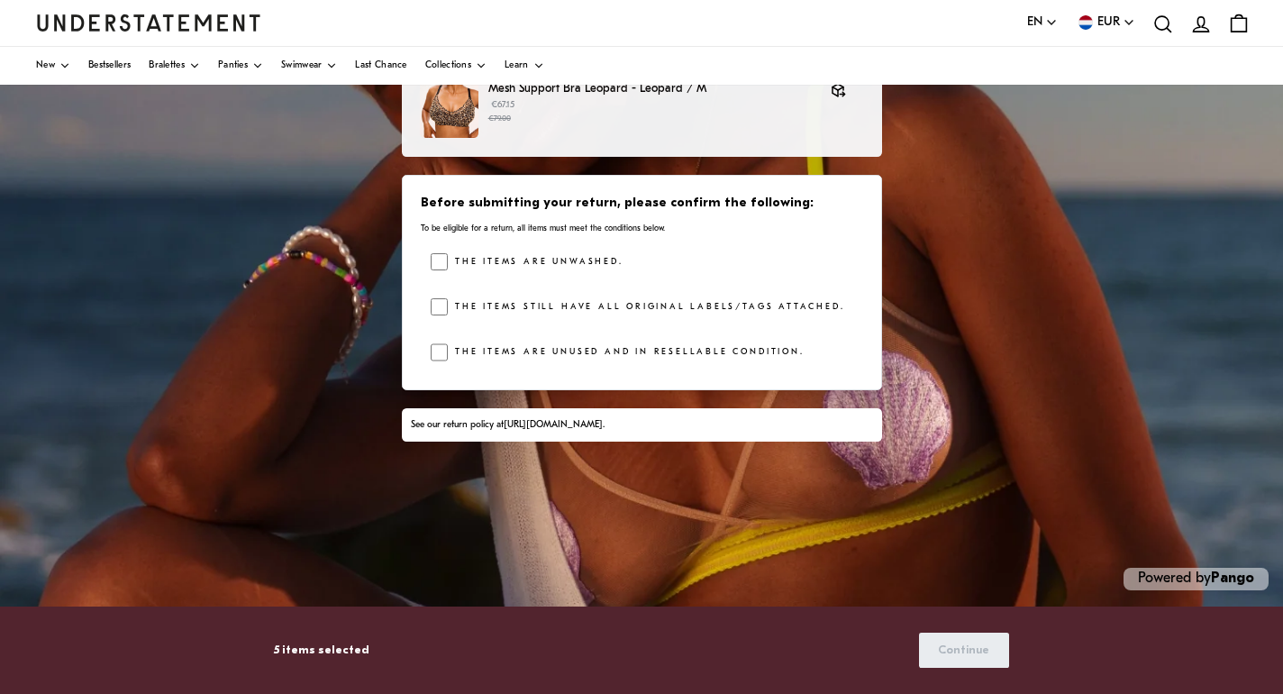
click at [432, 315] on div "The items still have all original labels/tags attached." at bounding box center [647, 311] width 432 height 27
click at [959, 651] on span "Continue" at bounding box center [963, 649] width 51 height 33
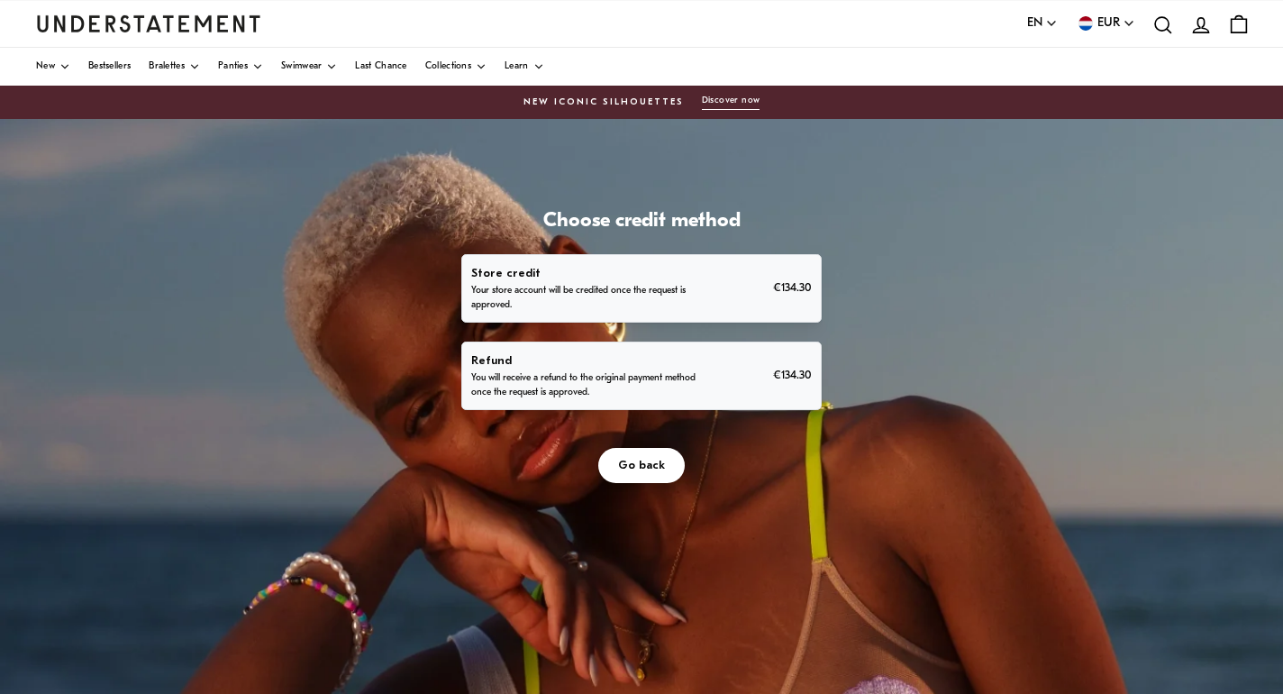
click at [653, 468] on span "Go back" at bounding box center [641, 465] width 47 height 33
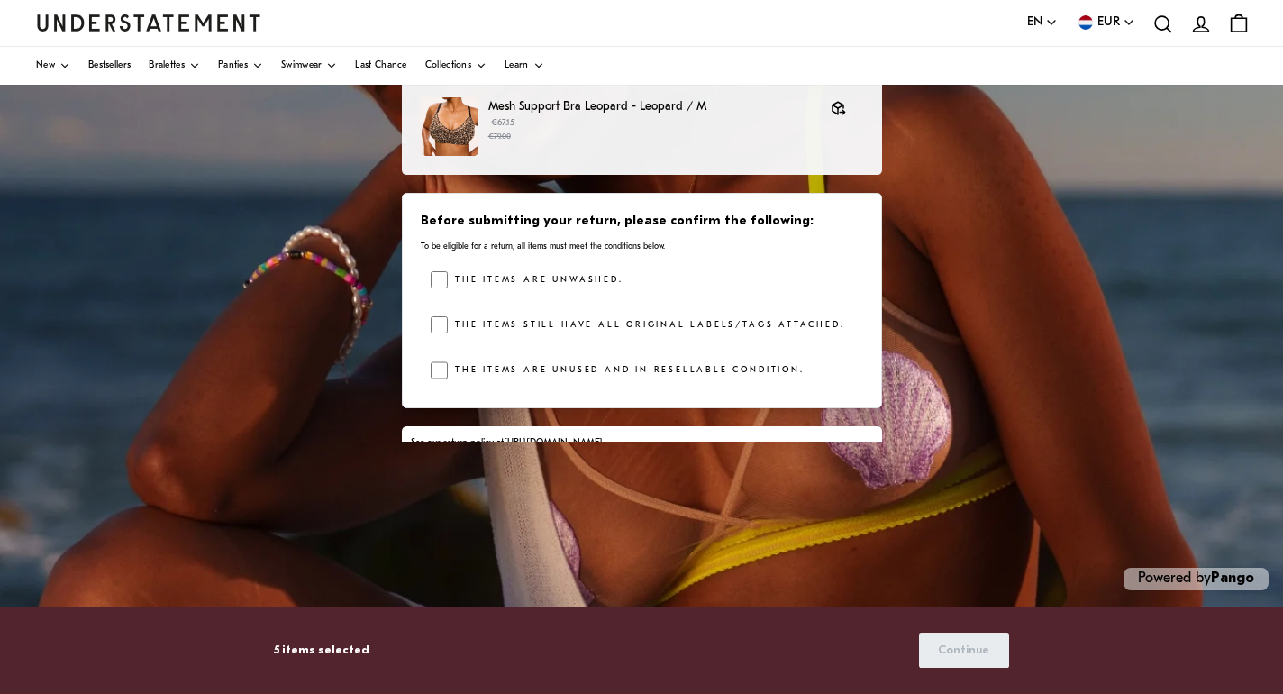
scroll to position [331, 0]
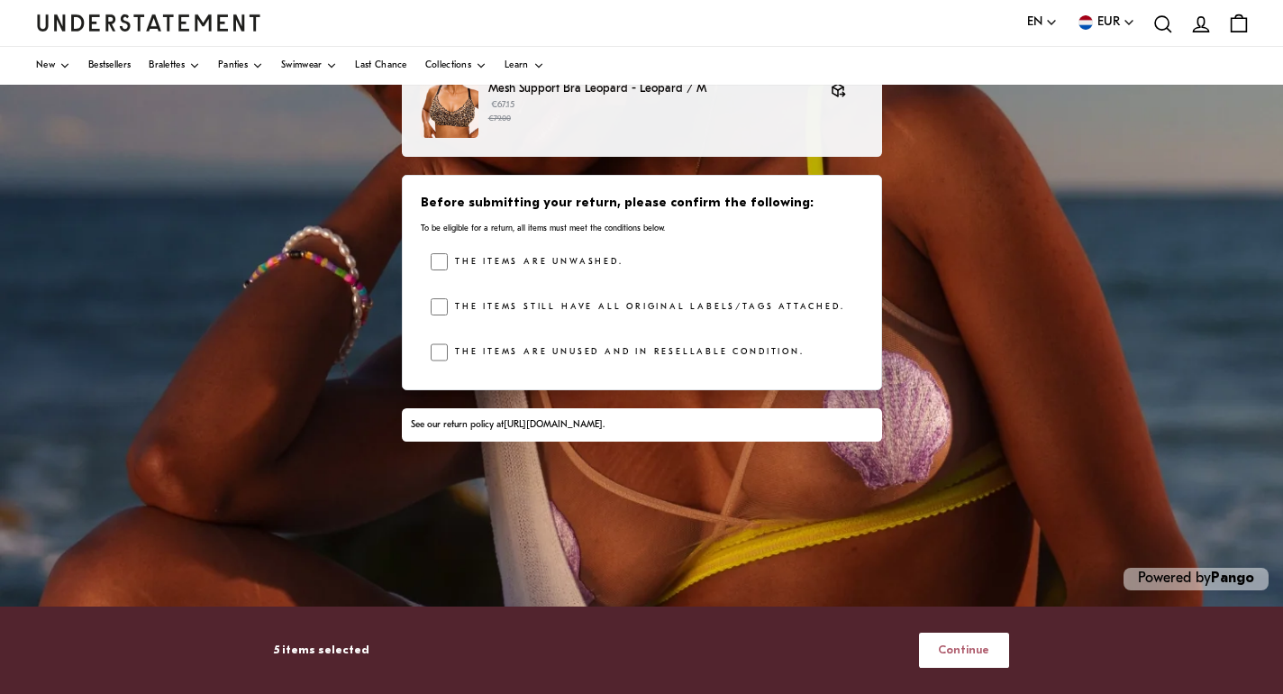
click at [967, 647] on span "Continue" at bounding box center [963, 649] width 51 height 33
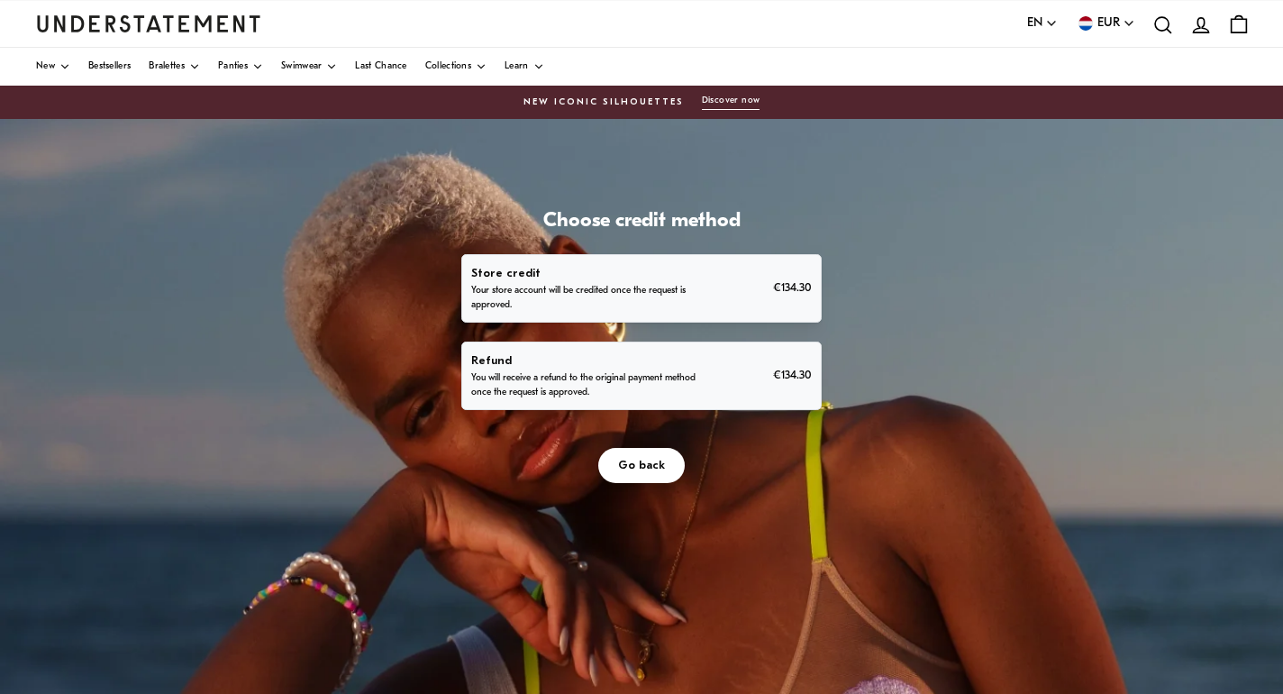
click at [720, 384] on div "Refund You will receive a refund to the original payment method once the reques…" at bounding box center [641, 375] width 340 height 49
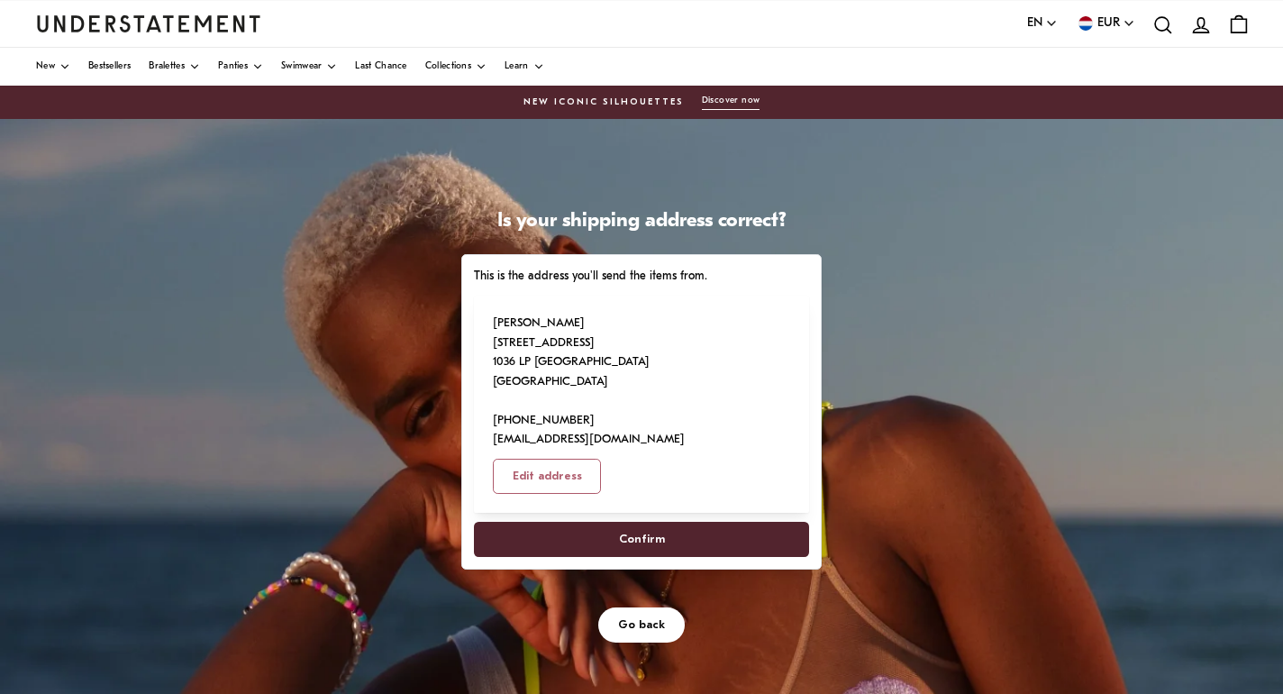
click at [665, 523] on span "Confirm" at bounding box center [642, 539] width 296 height 33
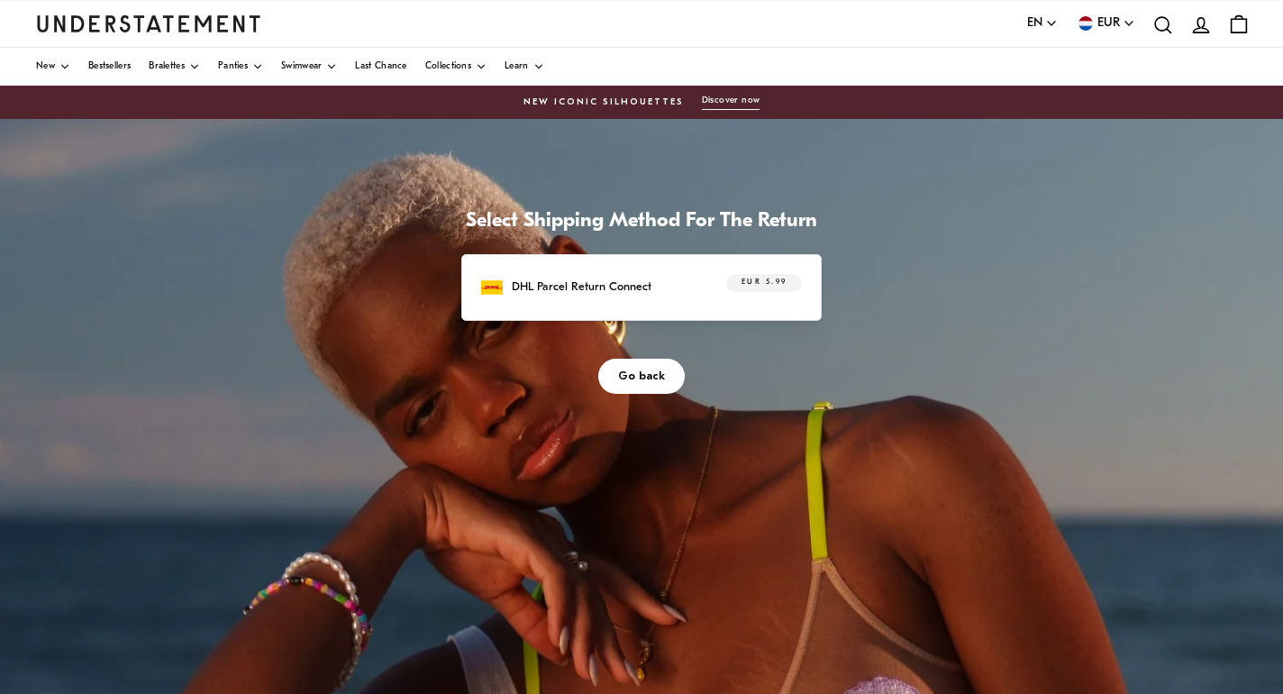
click at [647, 297] on div "DHL Parcel Return Connect EUR 5.99" at bounding box center [641, 288] width 321 height 28
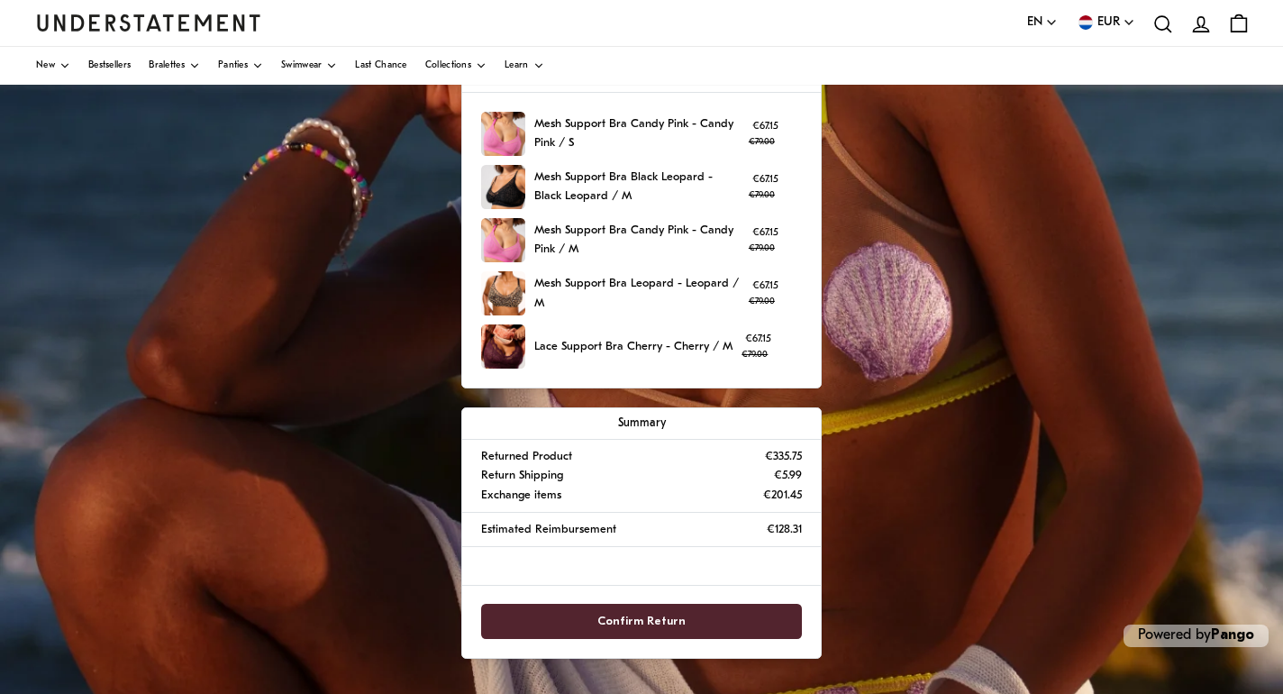
scroll to position [486, 0]
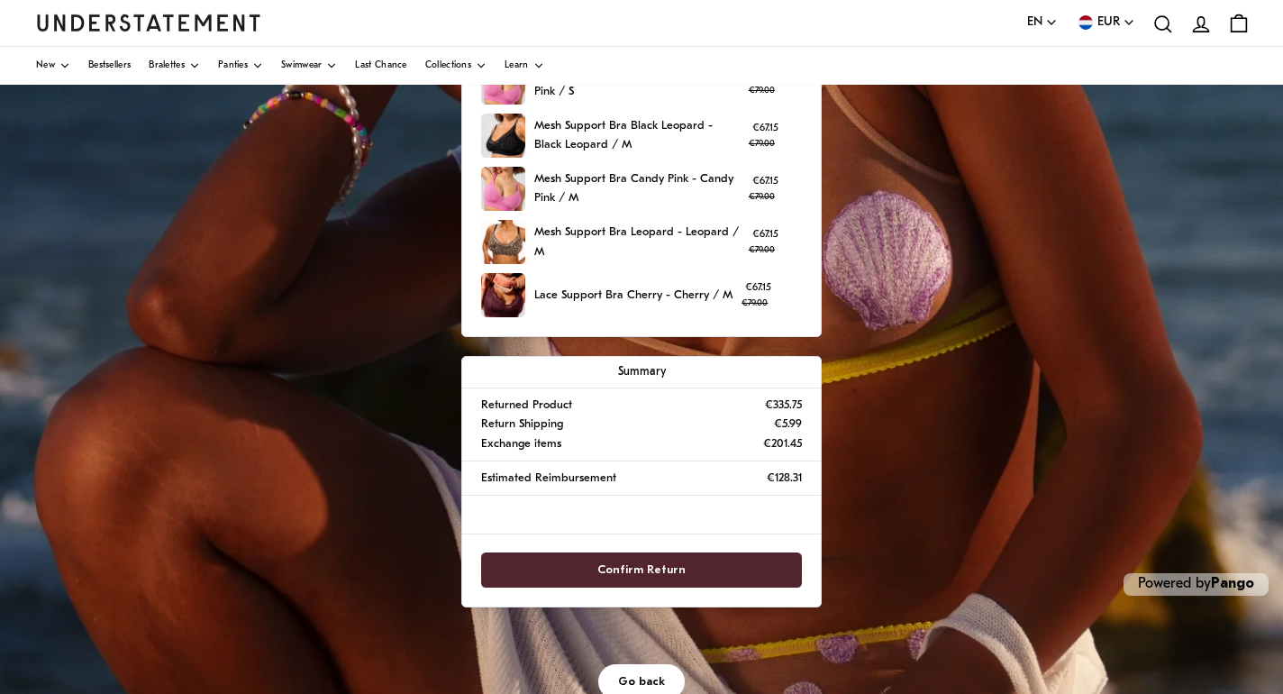
click at [660, 569] on span "Confirm Return" at bounding box center [641, 569] width 88 height 33
